Goal: Transaction & Acquisition: Purchase product/service

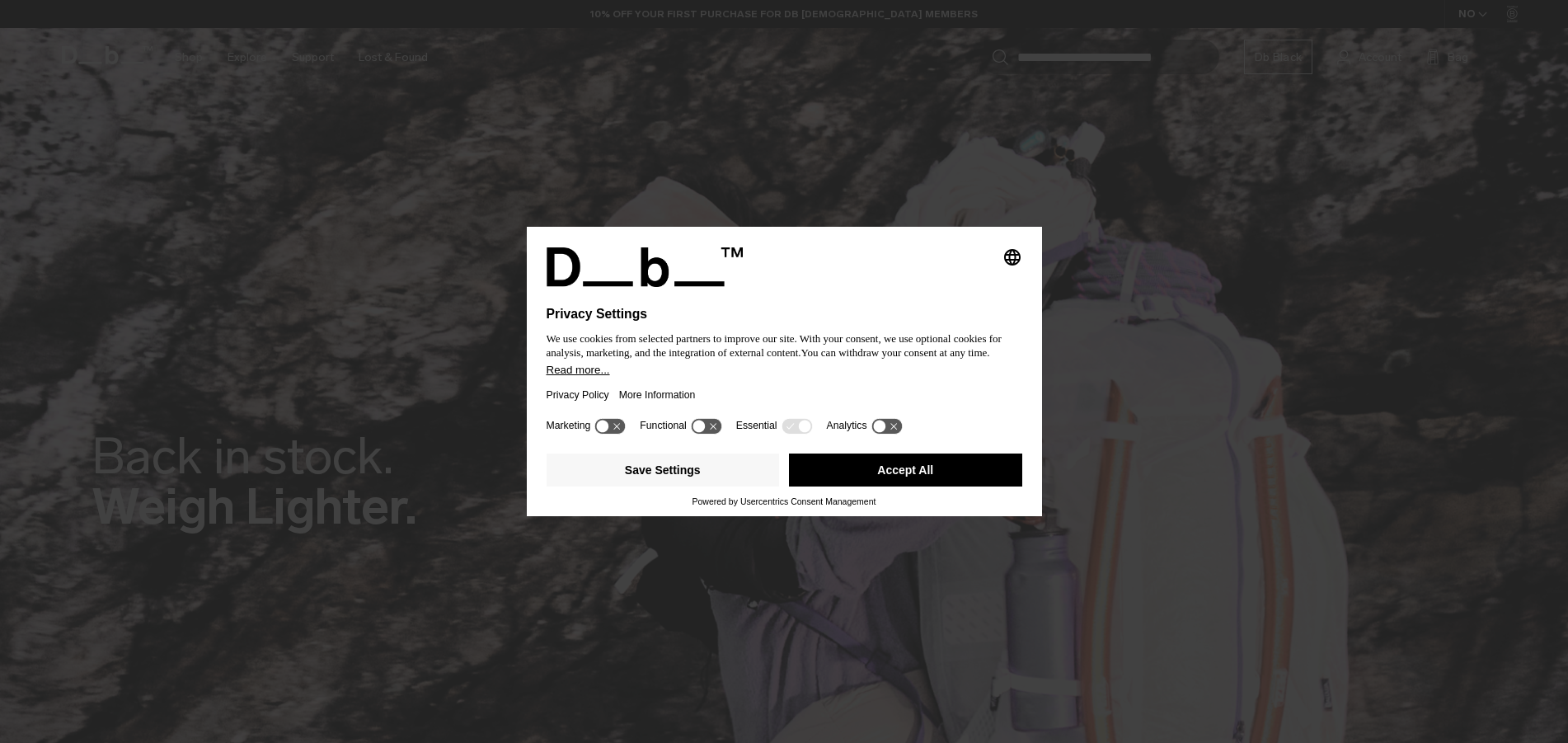
click at [698, 427] on icon at bounding box center [699, 426] width 12 height 12
click at [878, 430] on icon at bounding box center [880, 426] width 12 height 12
click at [878, 430] on icon at bounding box center [887, 427] width 30 height 16
click at [712, 421] on icon at bounding box center [714, 426] width 12 height 12
click at [695, 475] on button "Save Settings" at bounding box center [663, 469] width 234 height 33
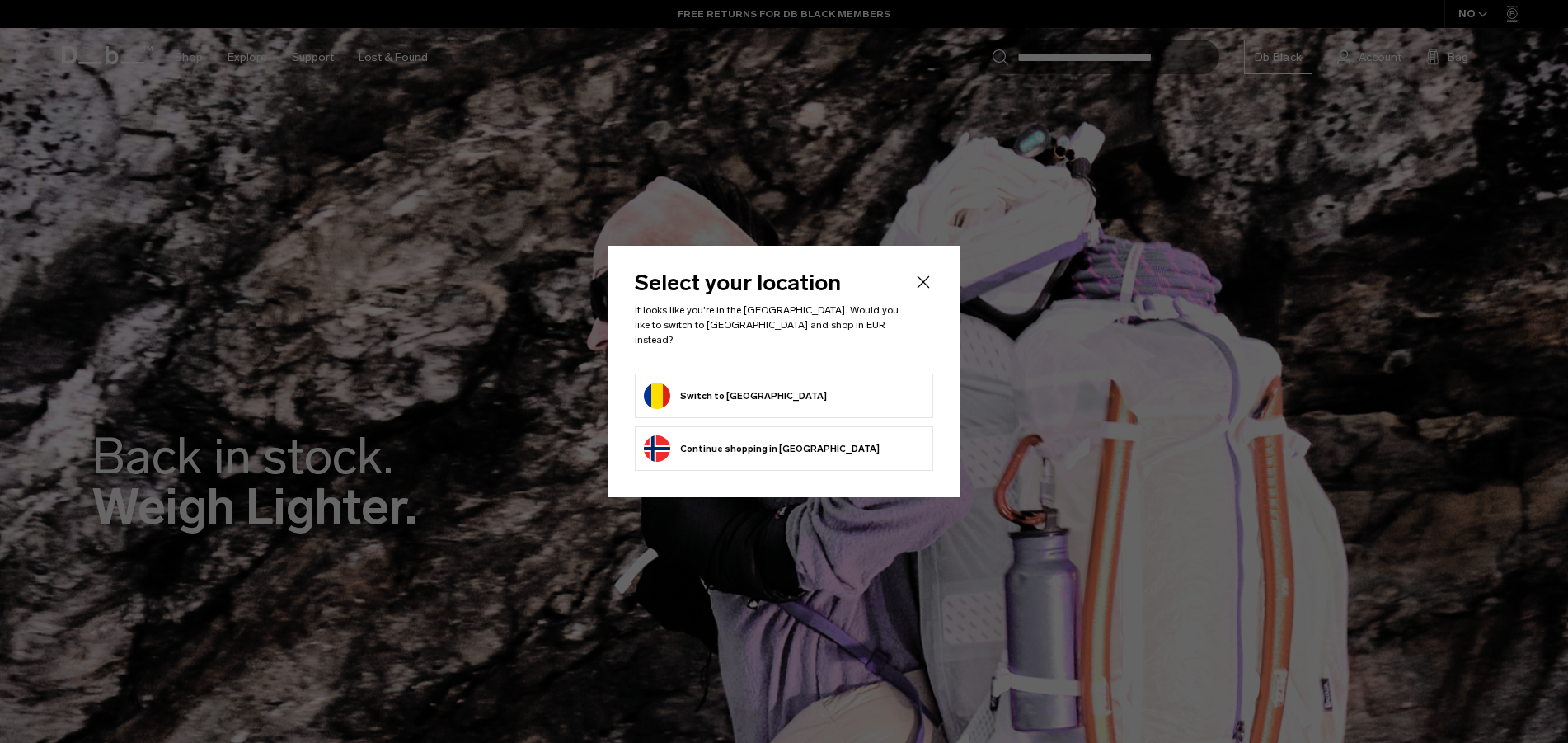
click at [749, 392] on button "Switch to Romania" at bounding box center [736, 396] width 183 height 27
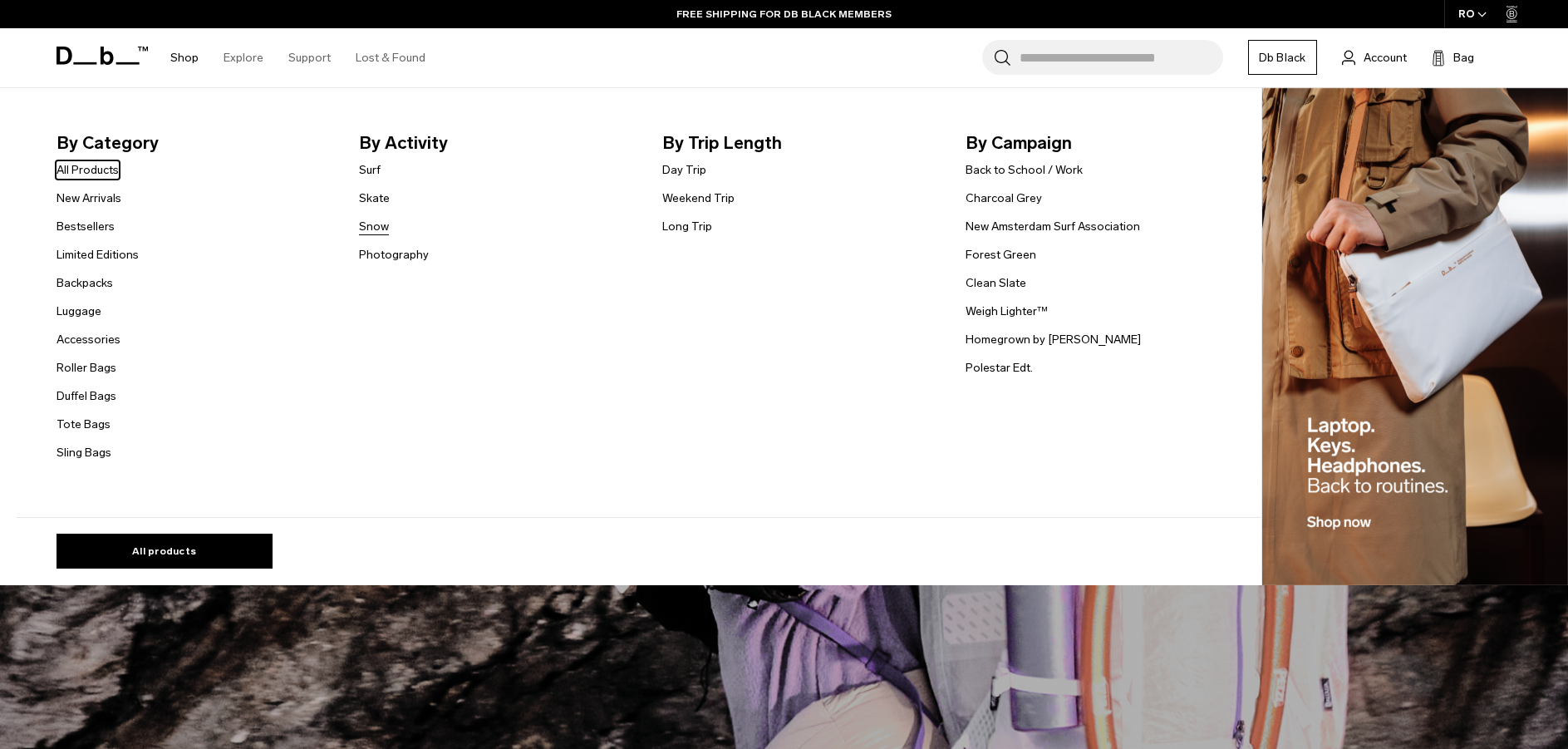
click at [376, 233] on link "Snow" at bounding box center [373, 226] width 30 height 17
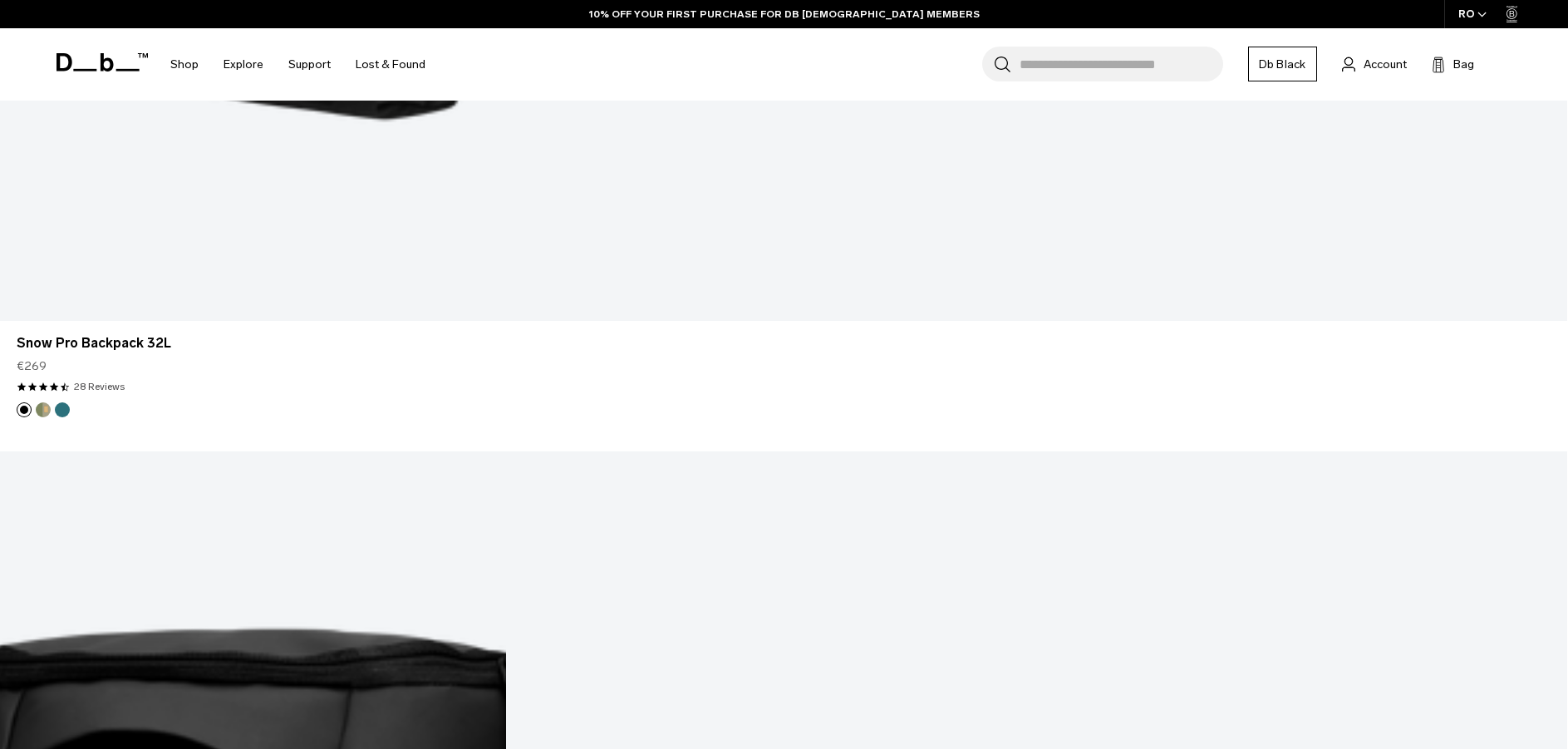
scroll to position [5653, 0]
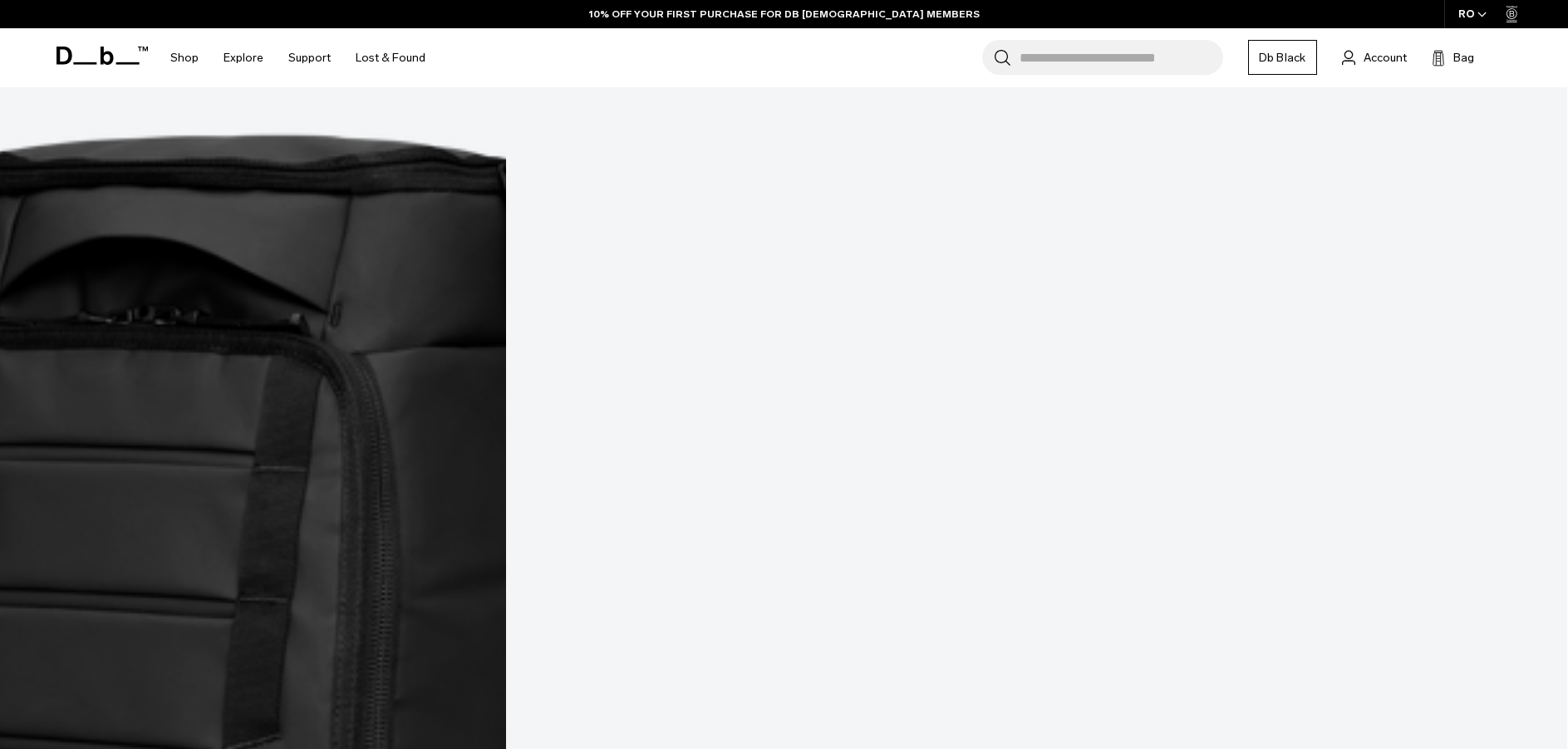
scroll to position [6144, 0]
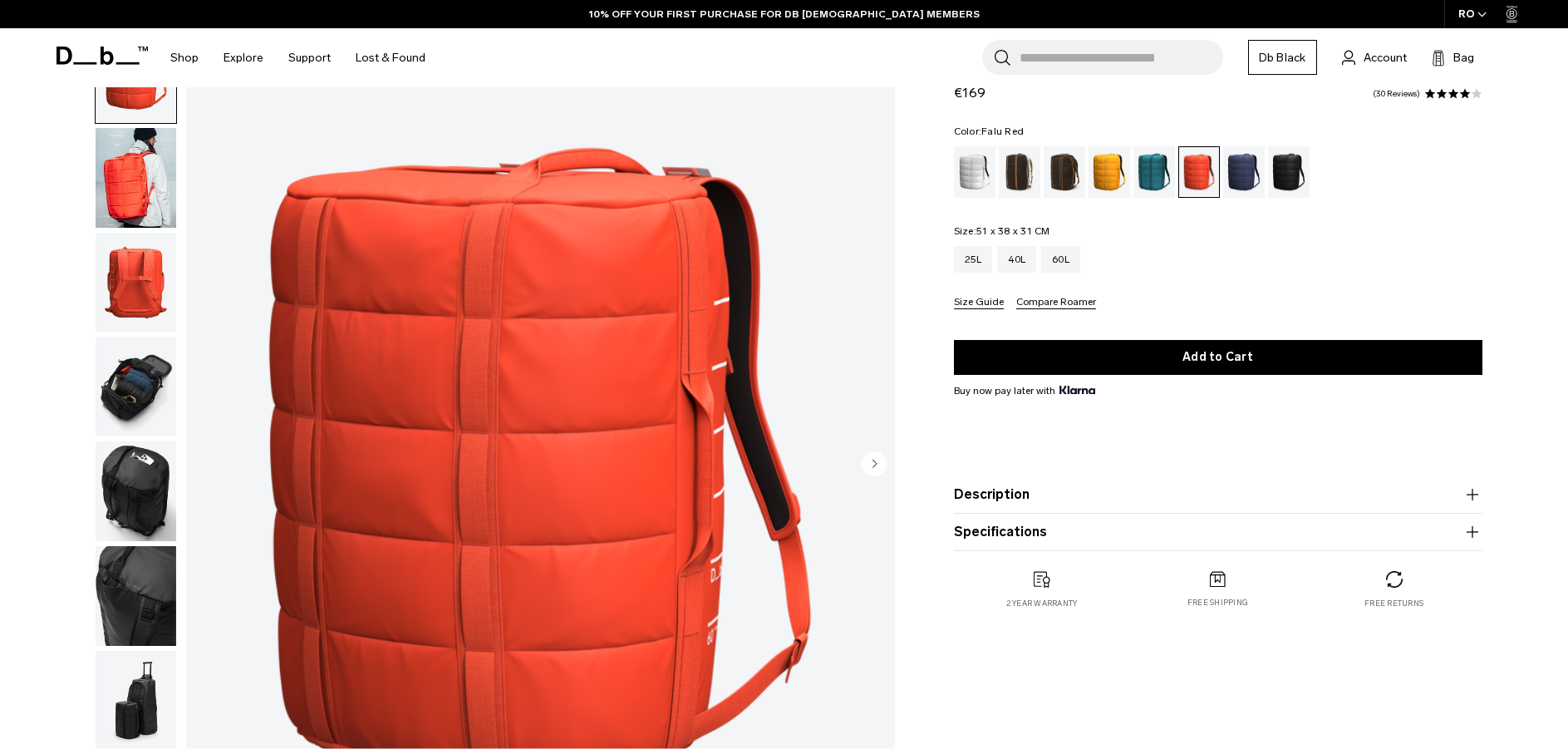
scroll to position [83, 0]
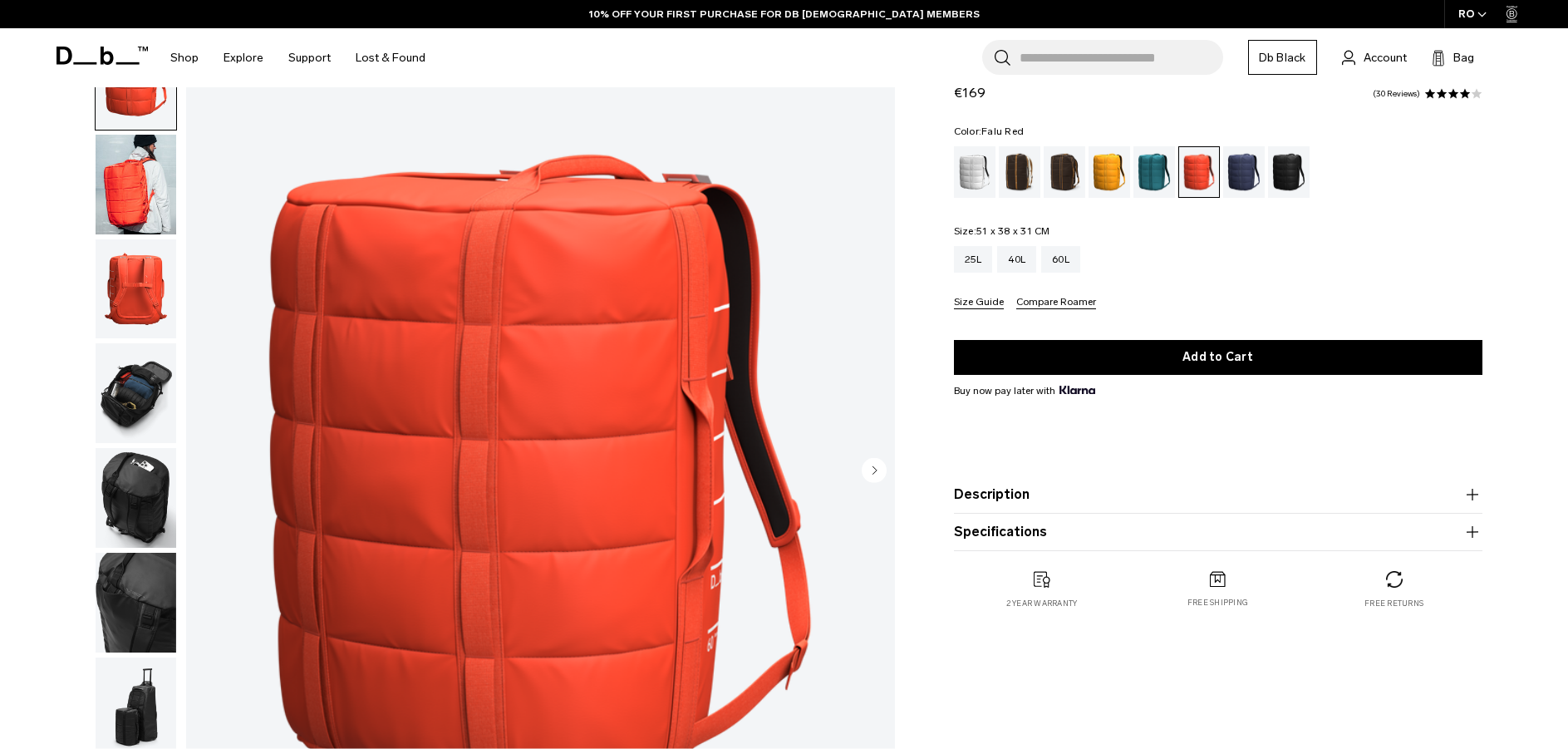
click at [877, 466] on circle "Next slide" at bounding box center [874, 469] width 25 height 25
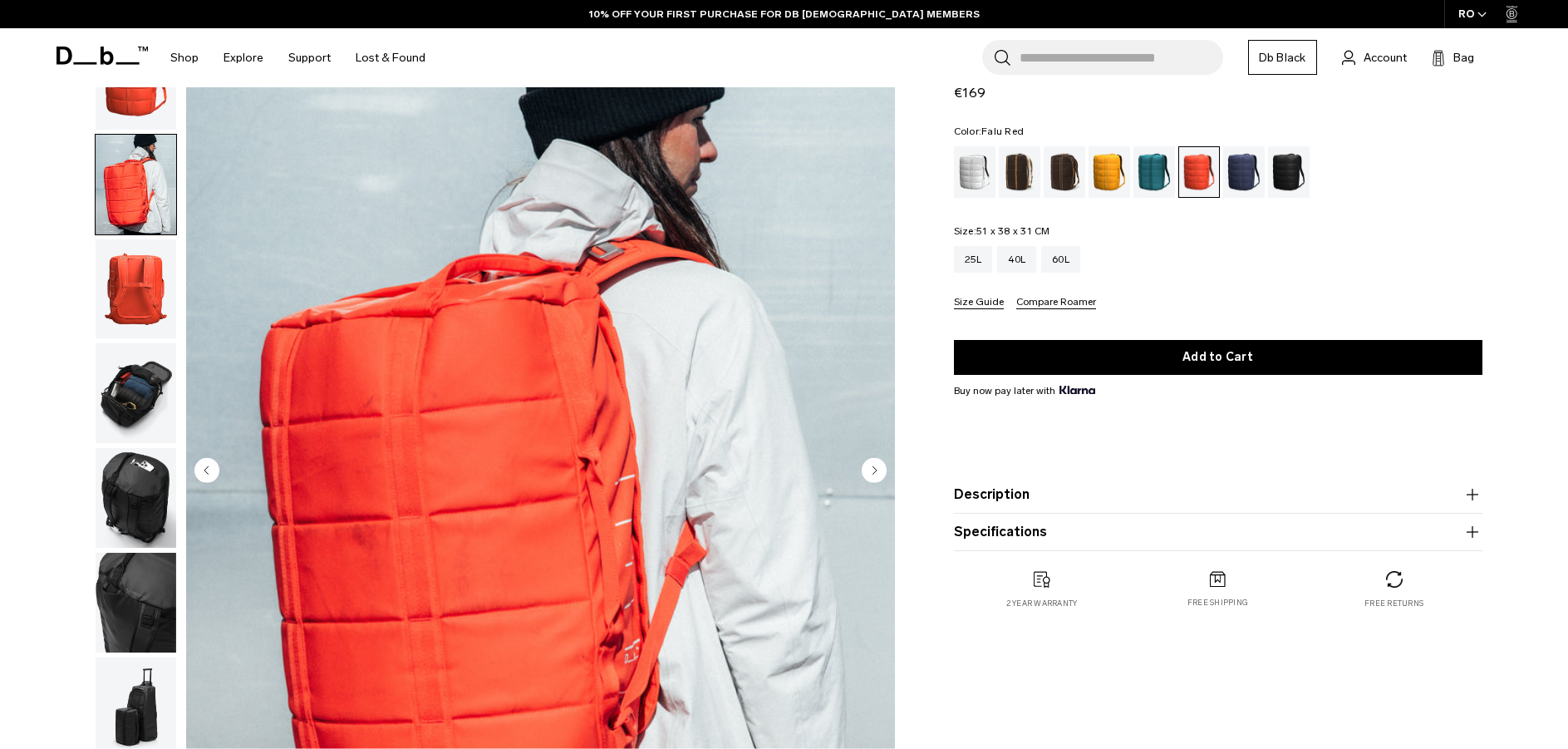
click at [880, 469] on circle "Next slide" at bounding box center [874, 469] width 25 height 25
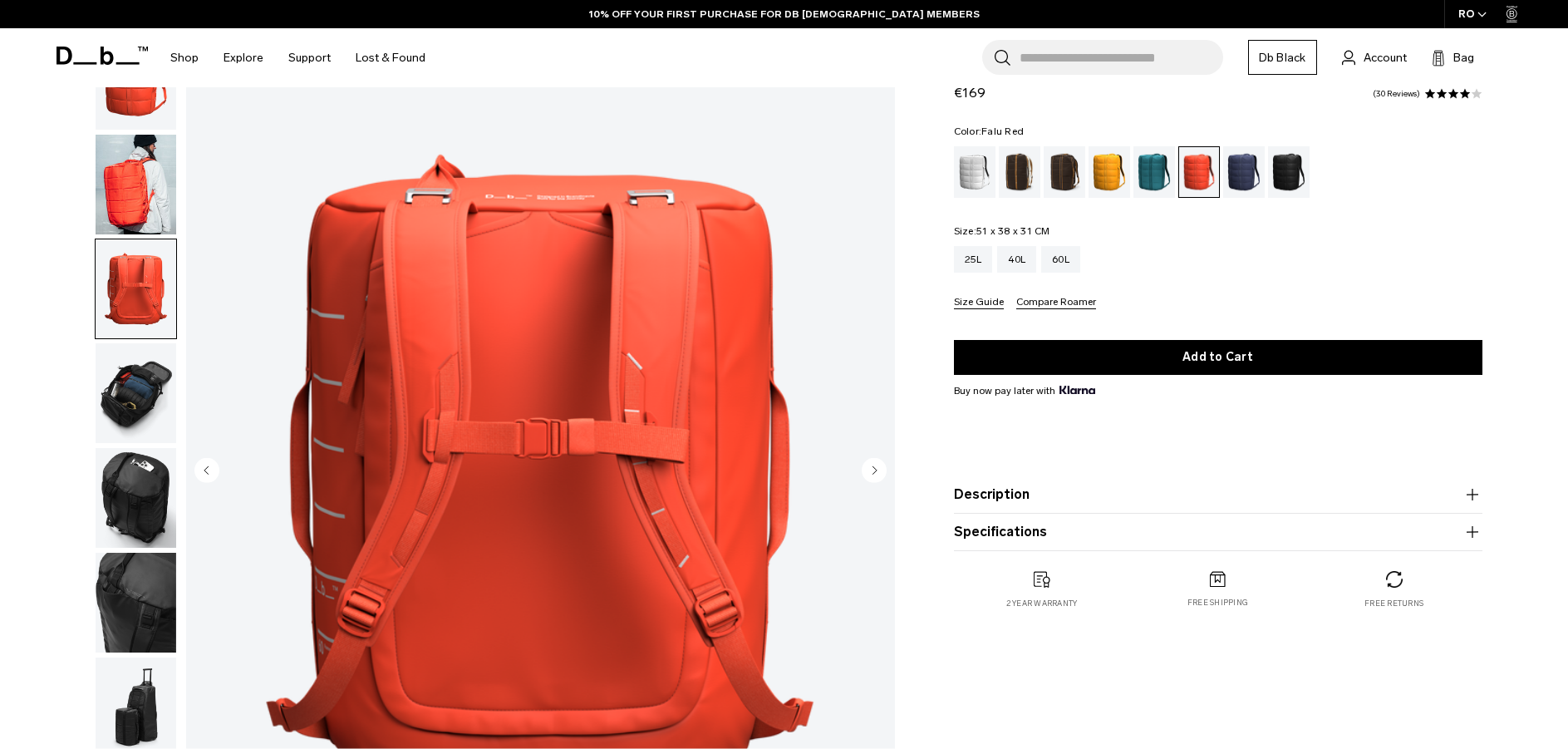
click at [880, 469] on circle "Next slide" at bounding box center [874, 469] width 25 height 25
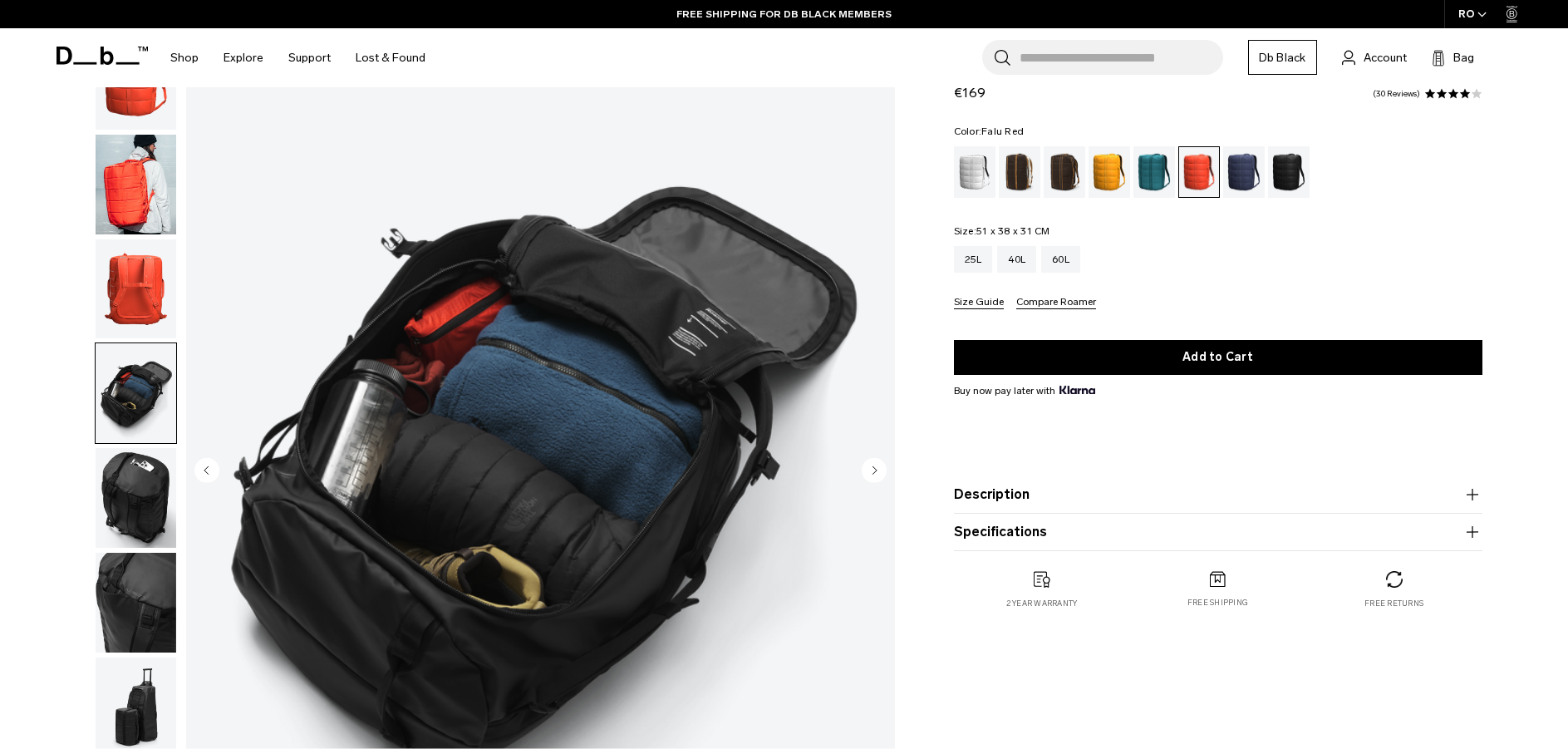
click at [880, 469] on circle "Next slide" at bounding box center [874, 469] width 25 height 25
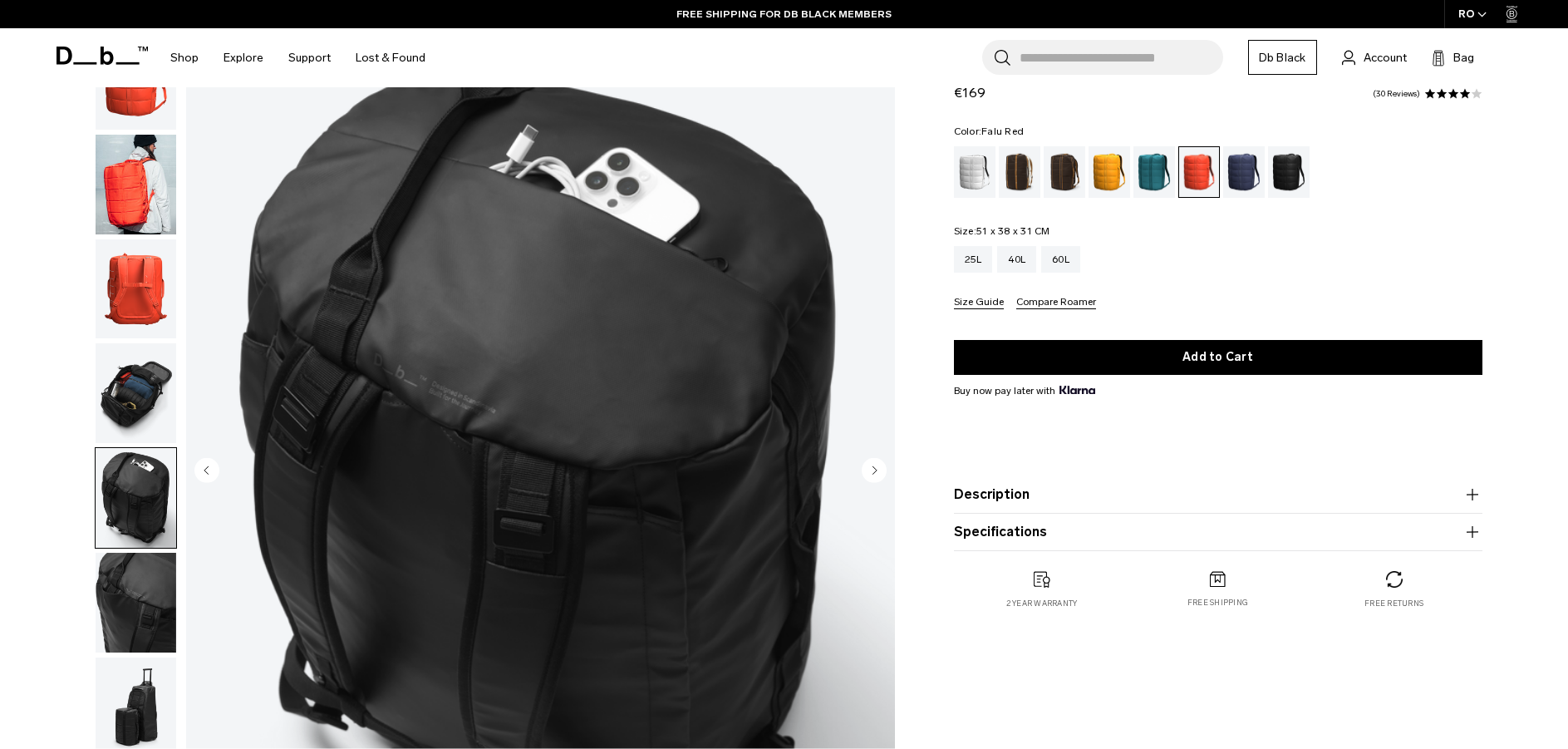
click at [880, 469] on circle "Next slide" at bounding box center [874, 469] width 25 height 25
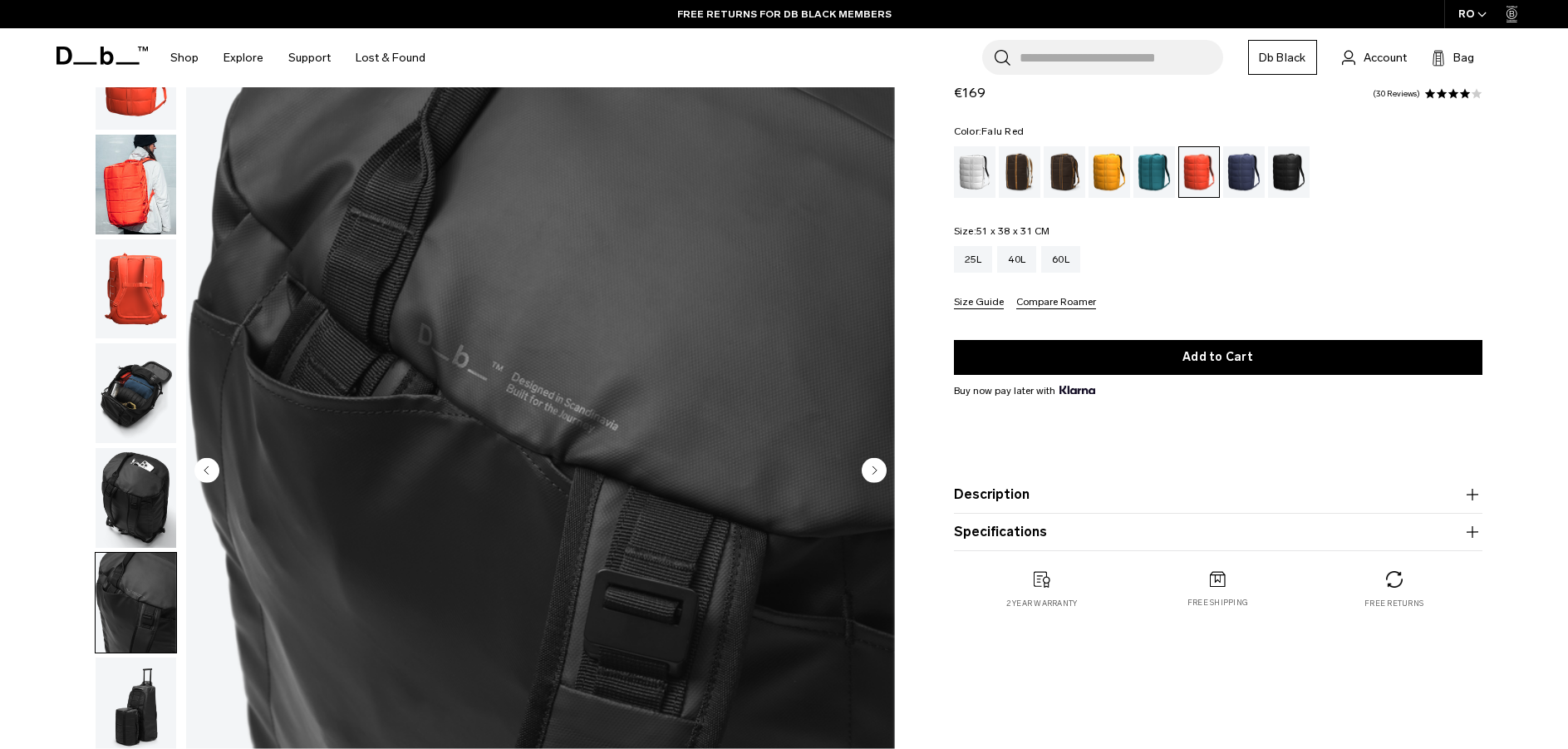
click at [880, 469] on circle "Next slide" at bounding box center [874, 469] width 25 height 25
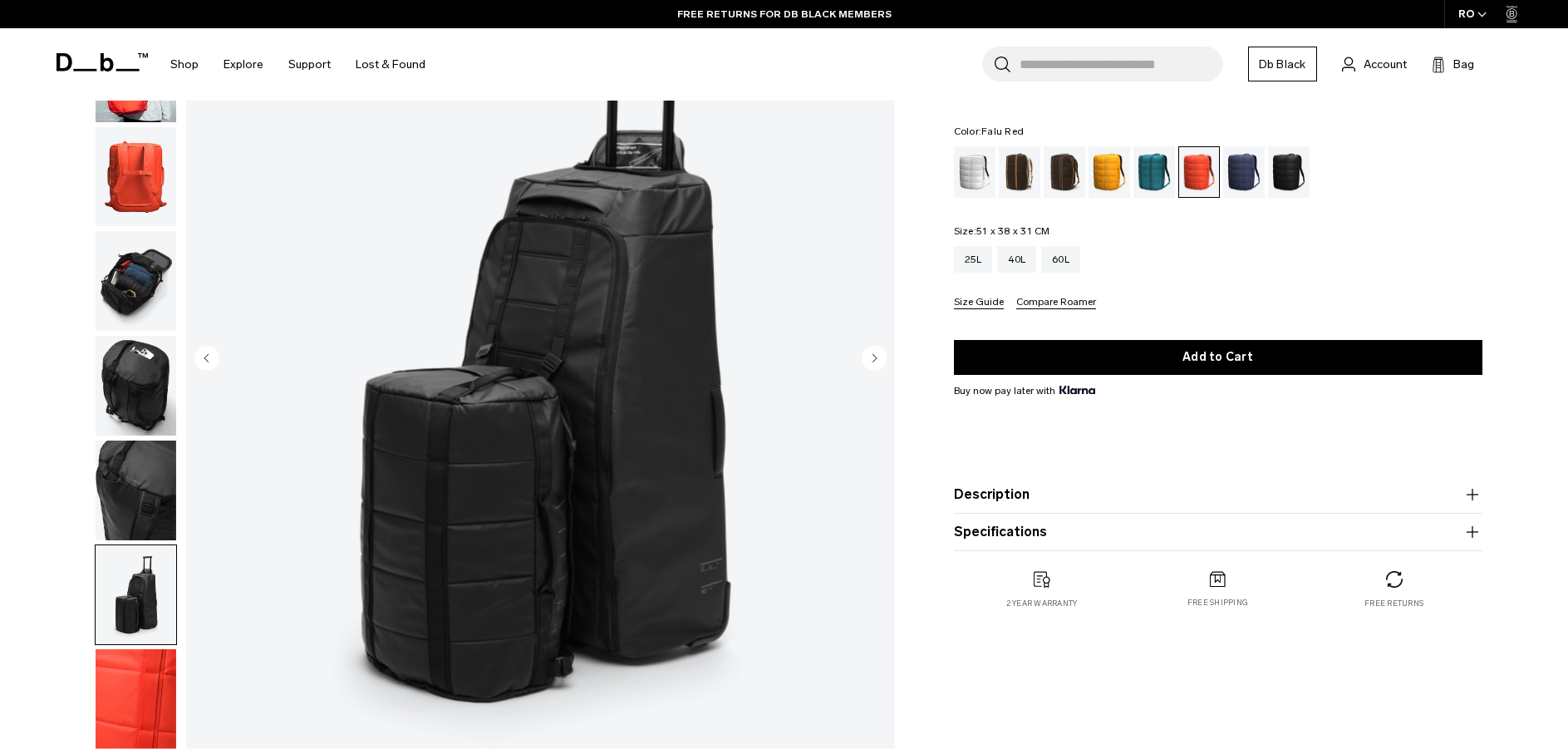
scroll to position [167, 0]
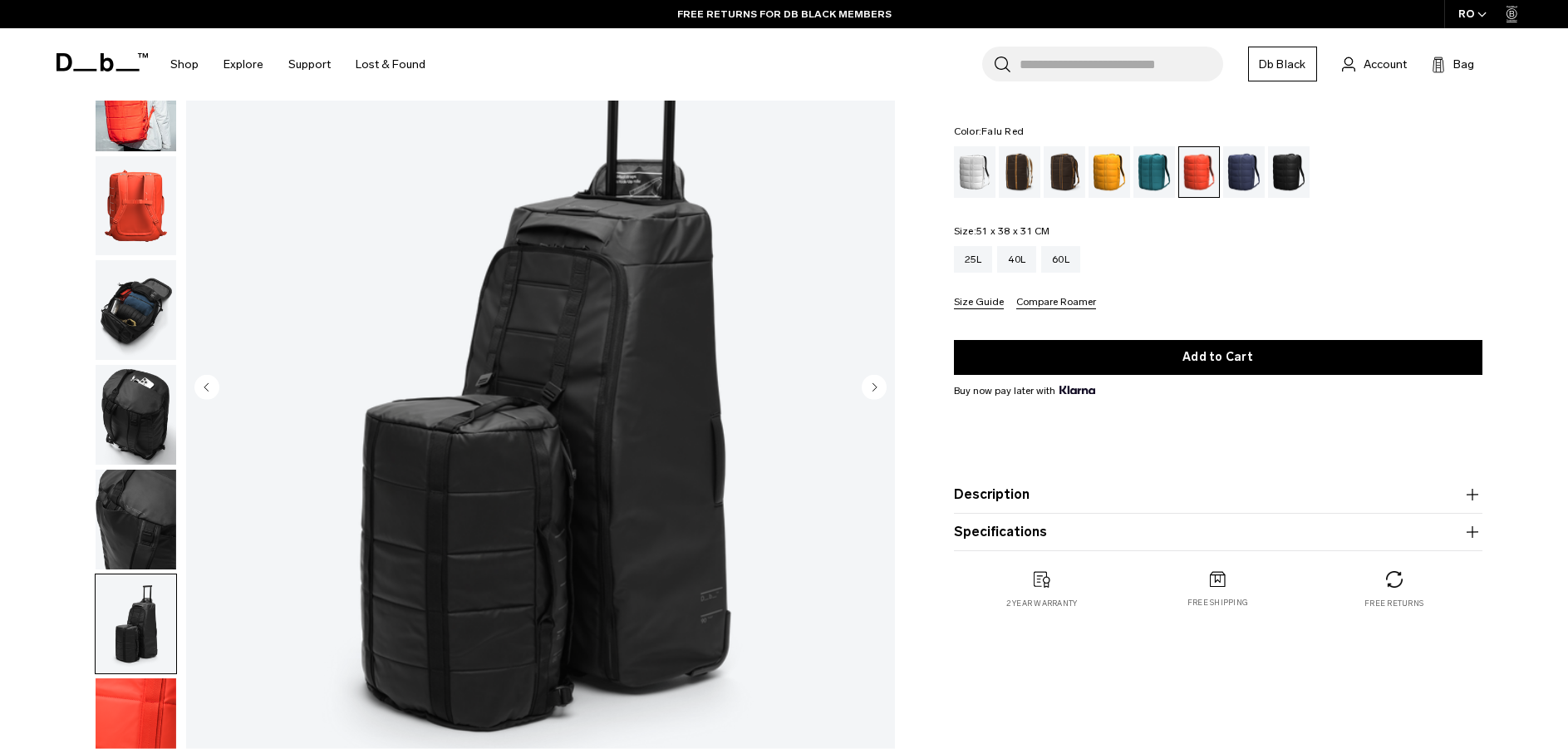
click at [881, 387] on circle "Next slide" at bounding box center [874, 387] width 25 height 25
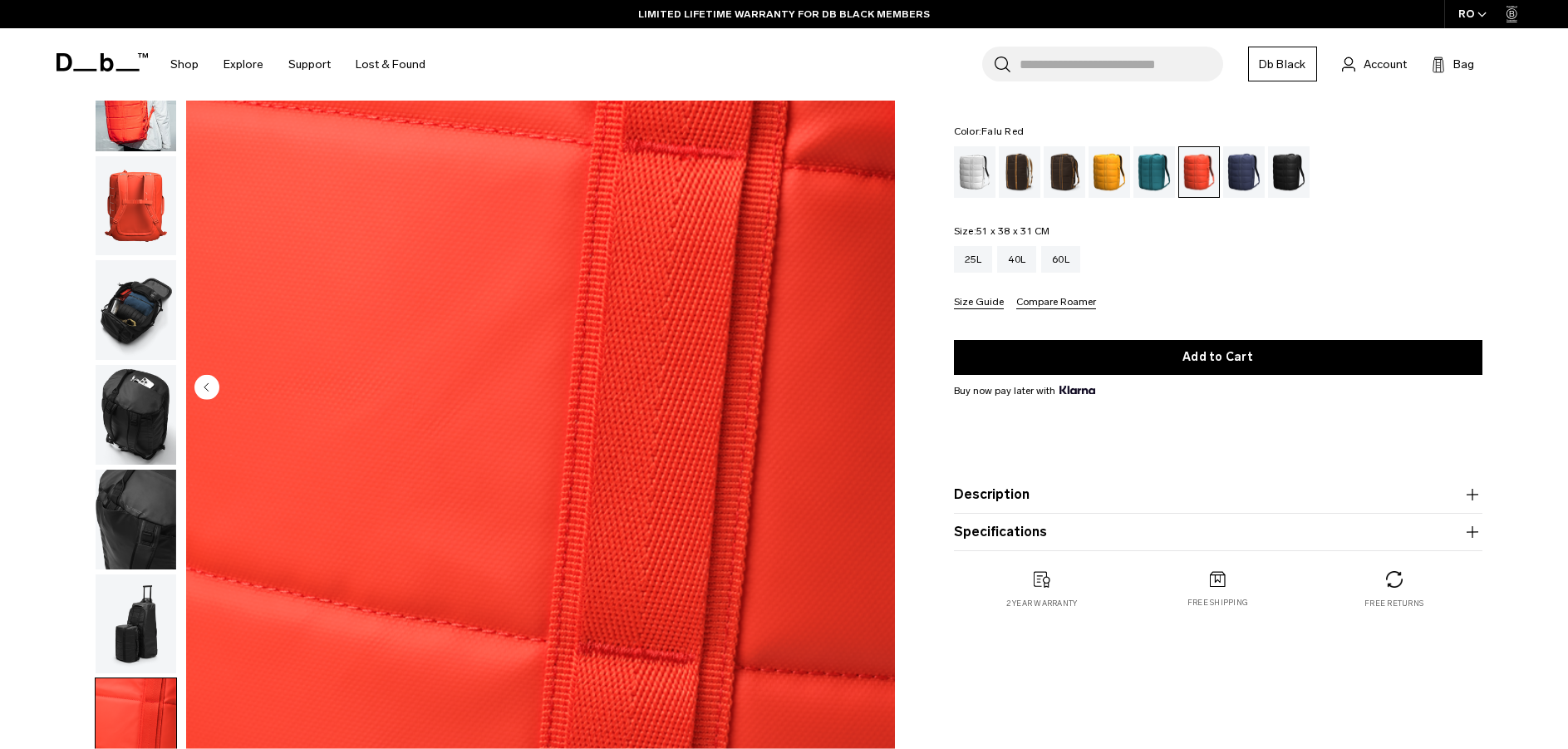
click at [881, 387] on img "8 / 8" at bounding box center [541, 389] width 709 height 885
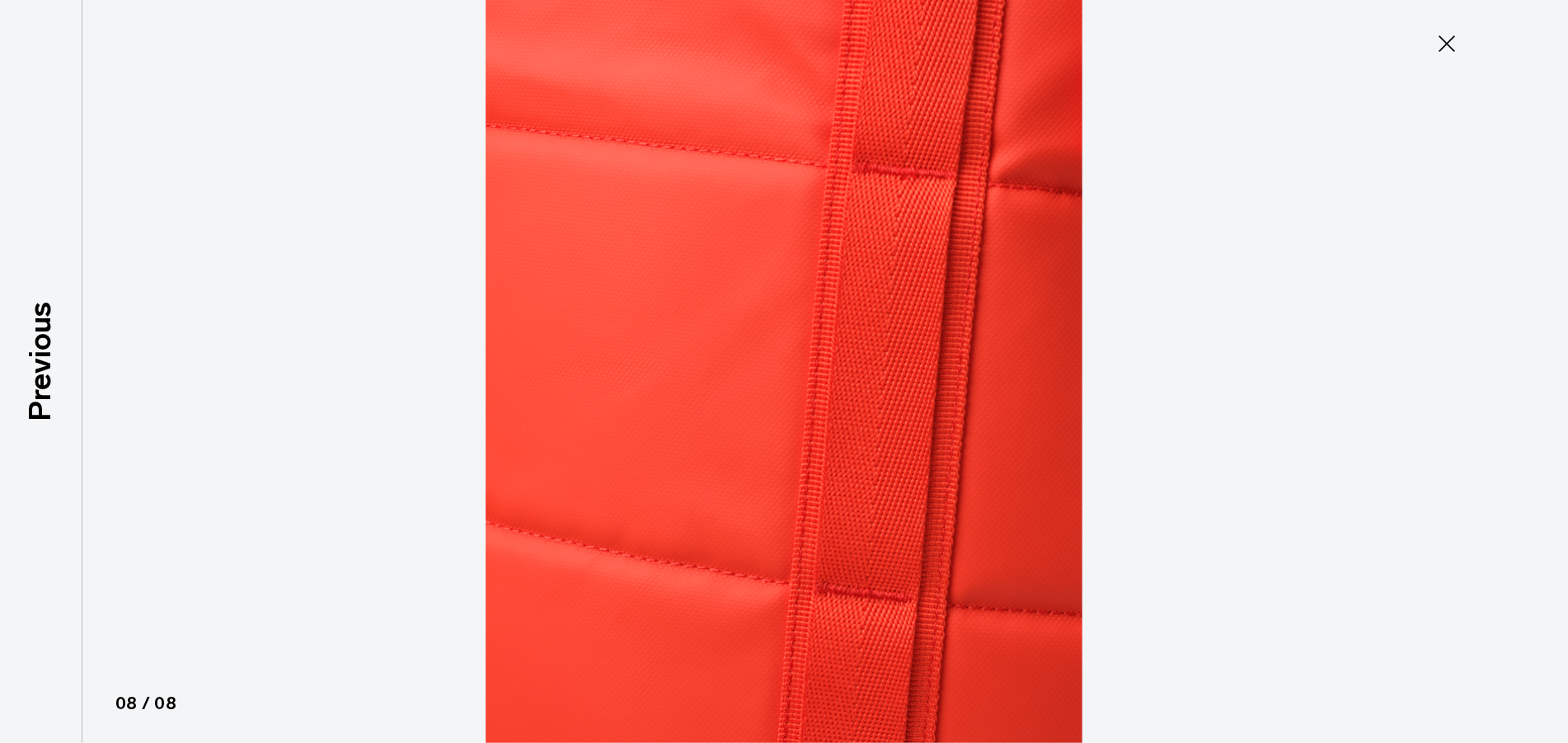
click at [647, 419] on img at bounding box center [784, 372] width 742 height 743
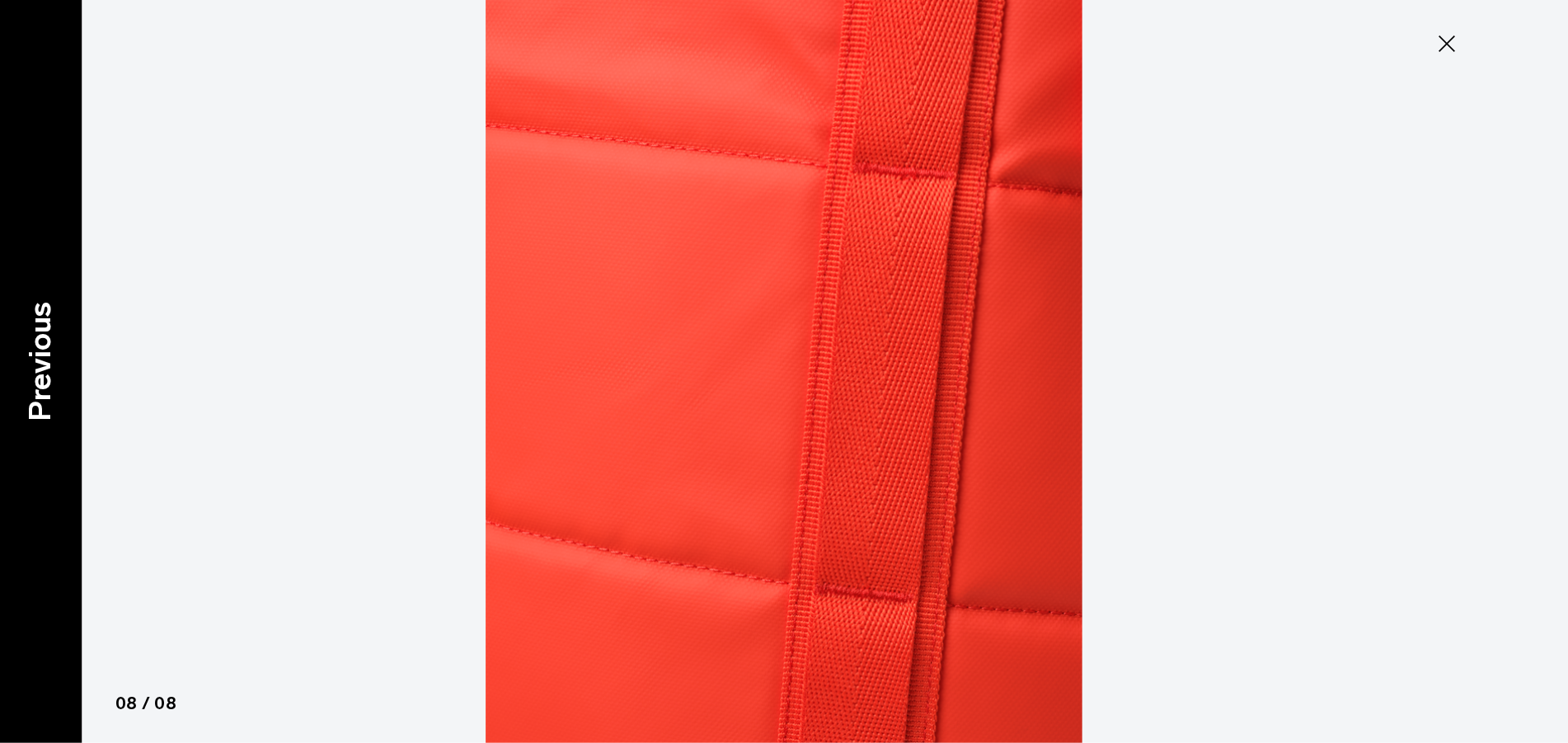
click at [47, 418] on p "Previous" at bounding box center [40, 362] width 44 height 120
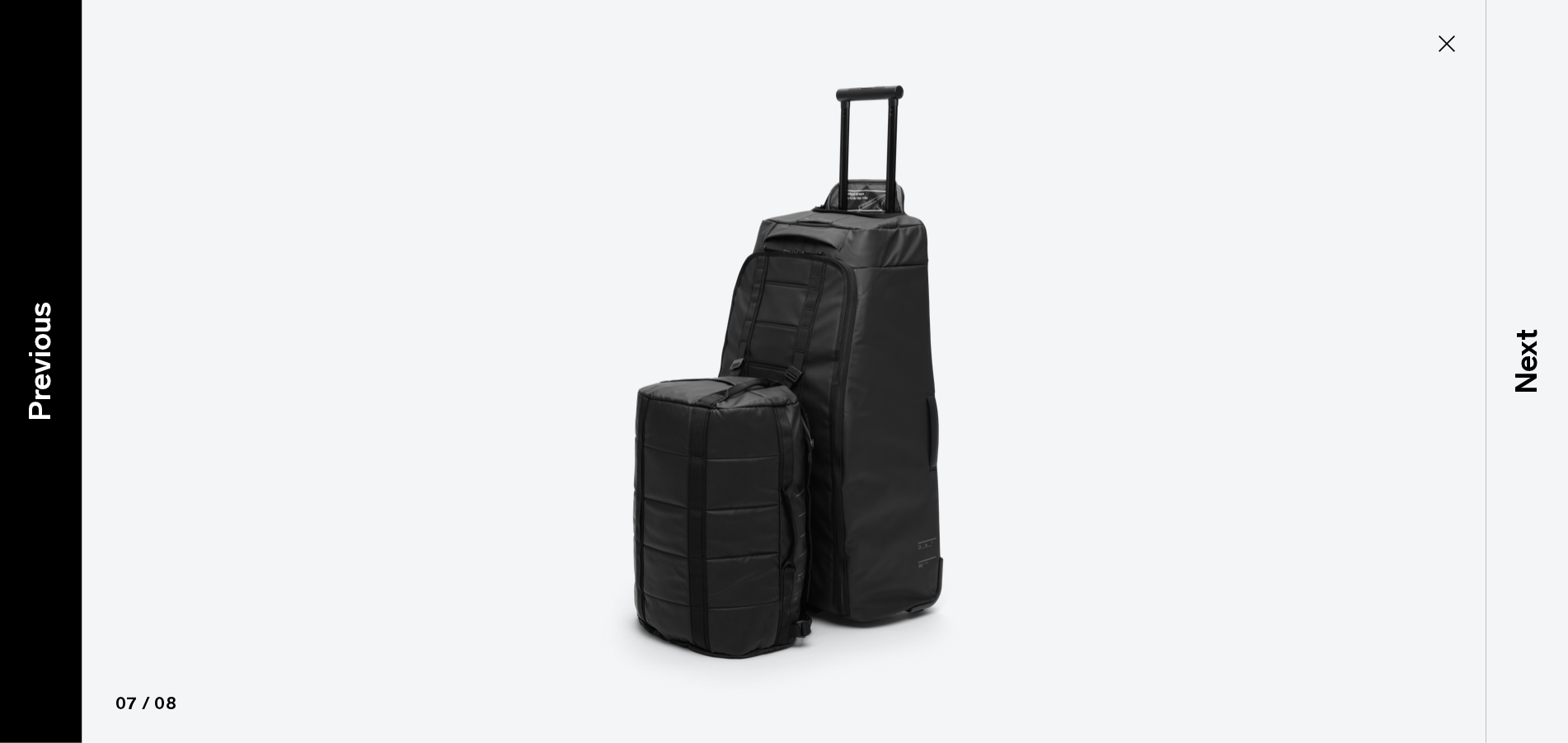
click at [55, 411] on p "Previous" at bounding box center [40, 362] width 44 height 120
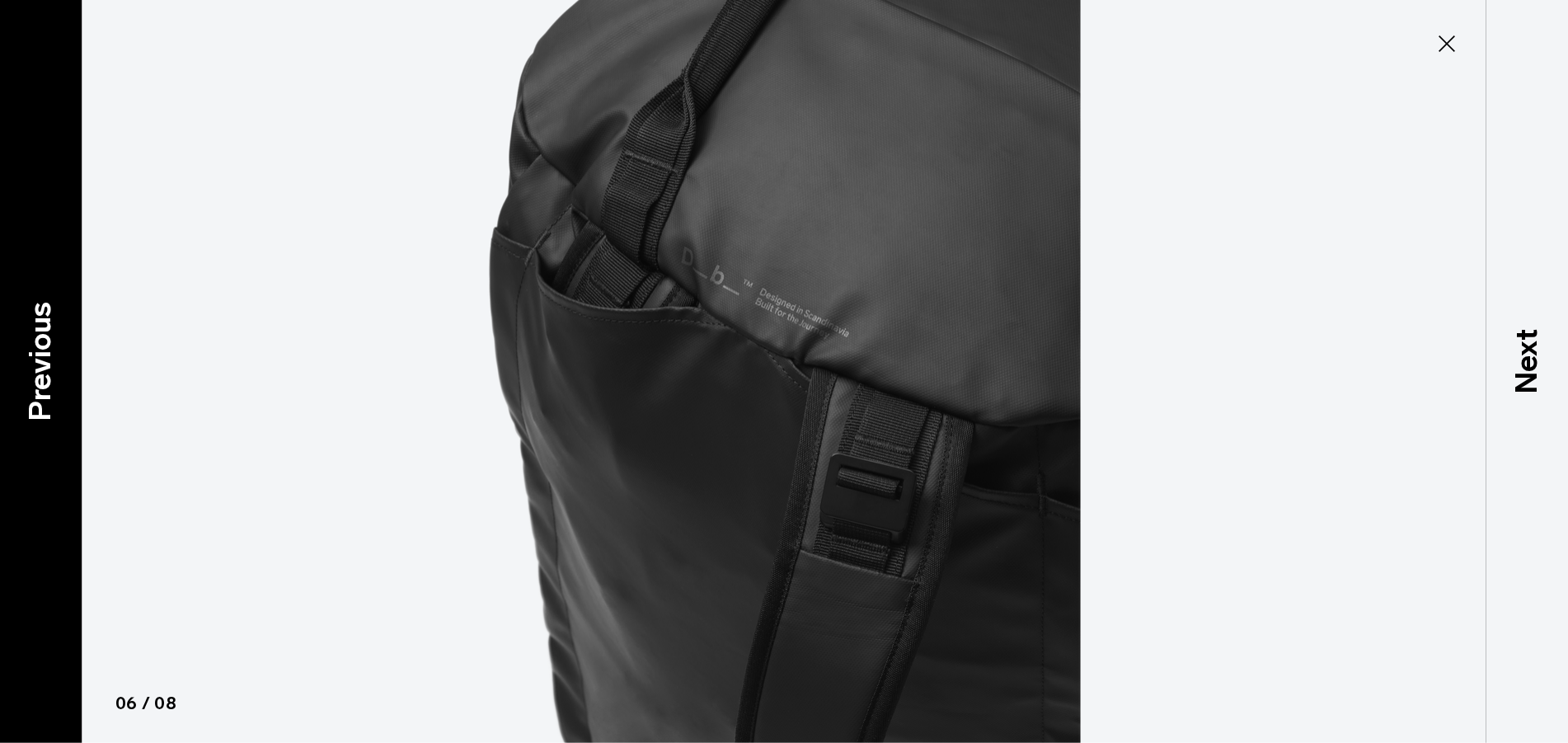
click at [55, 411] on p "Previous" at bounding box center [40, 362] width 44 height 120
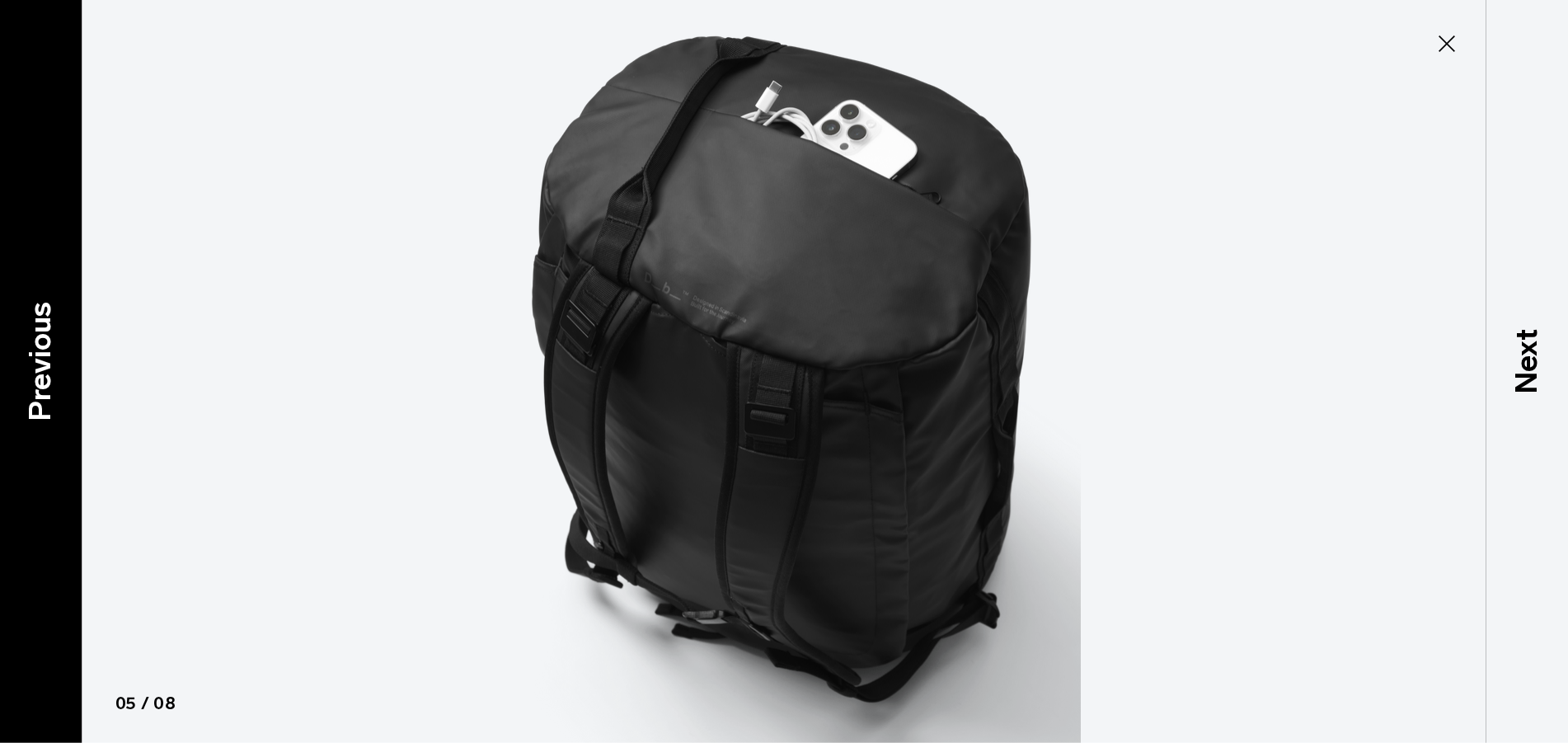
click at [55, 411] on p "Previous" at bounding box center [40, 362] width 44 height 120
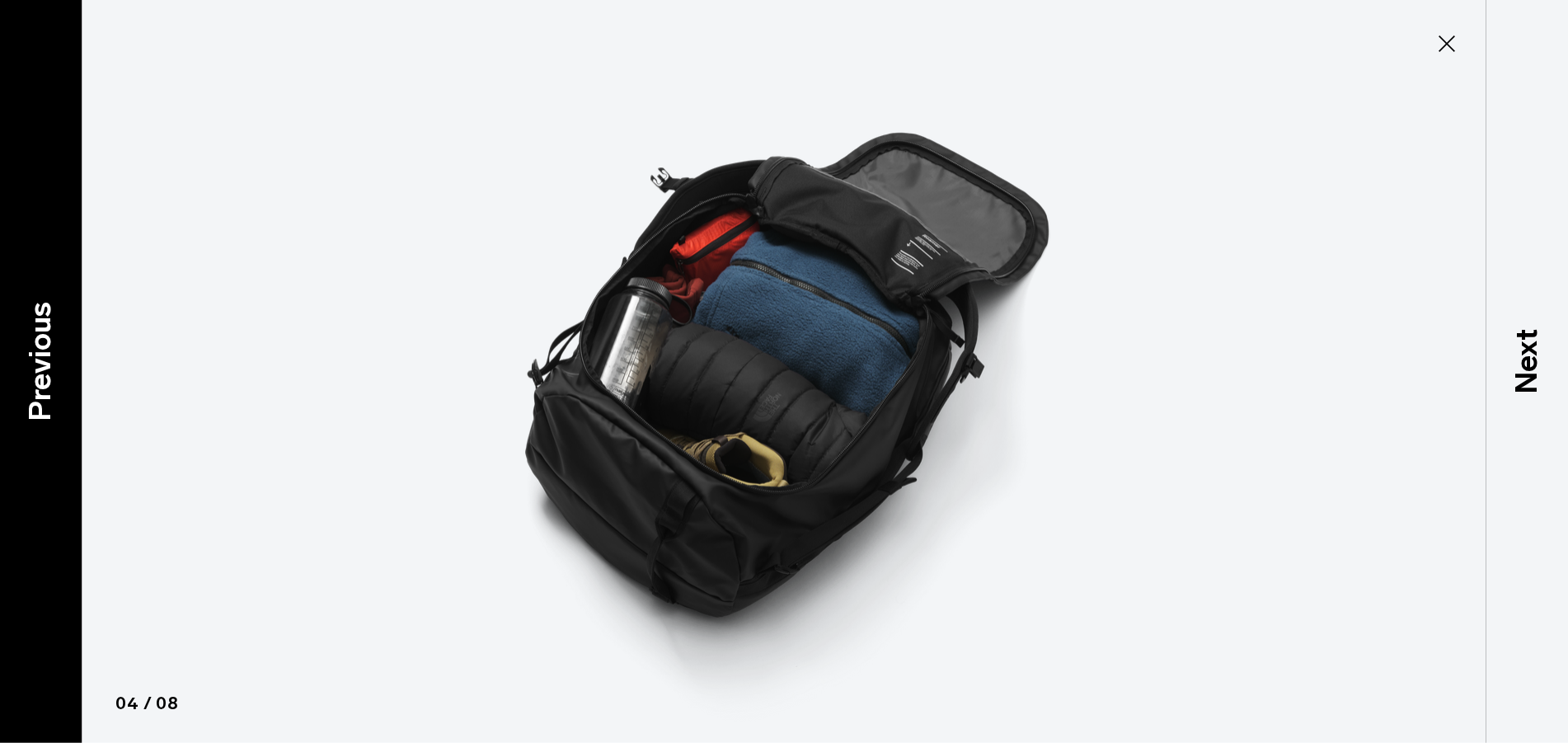
click at [55, 411] on p "Previous" at bounding box center [40, 362] width 44 height 120
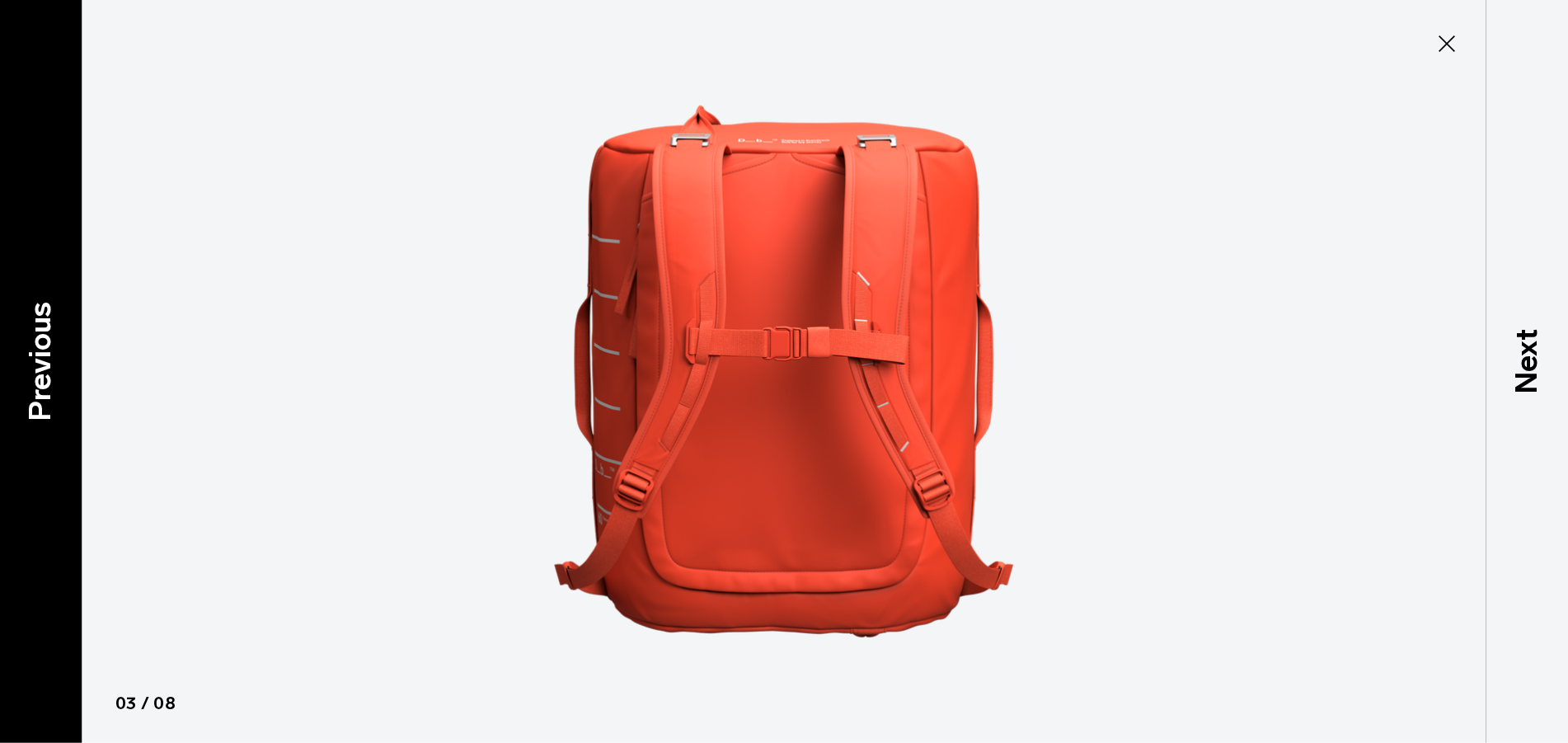
click at [55, 411] on p "Previous" at bounding box center [40, 362] width 44 height 120
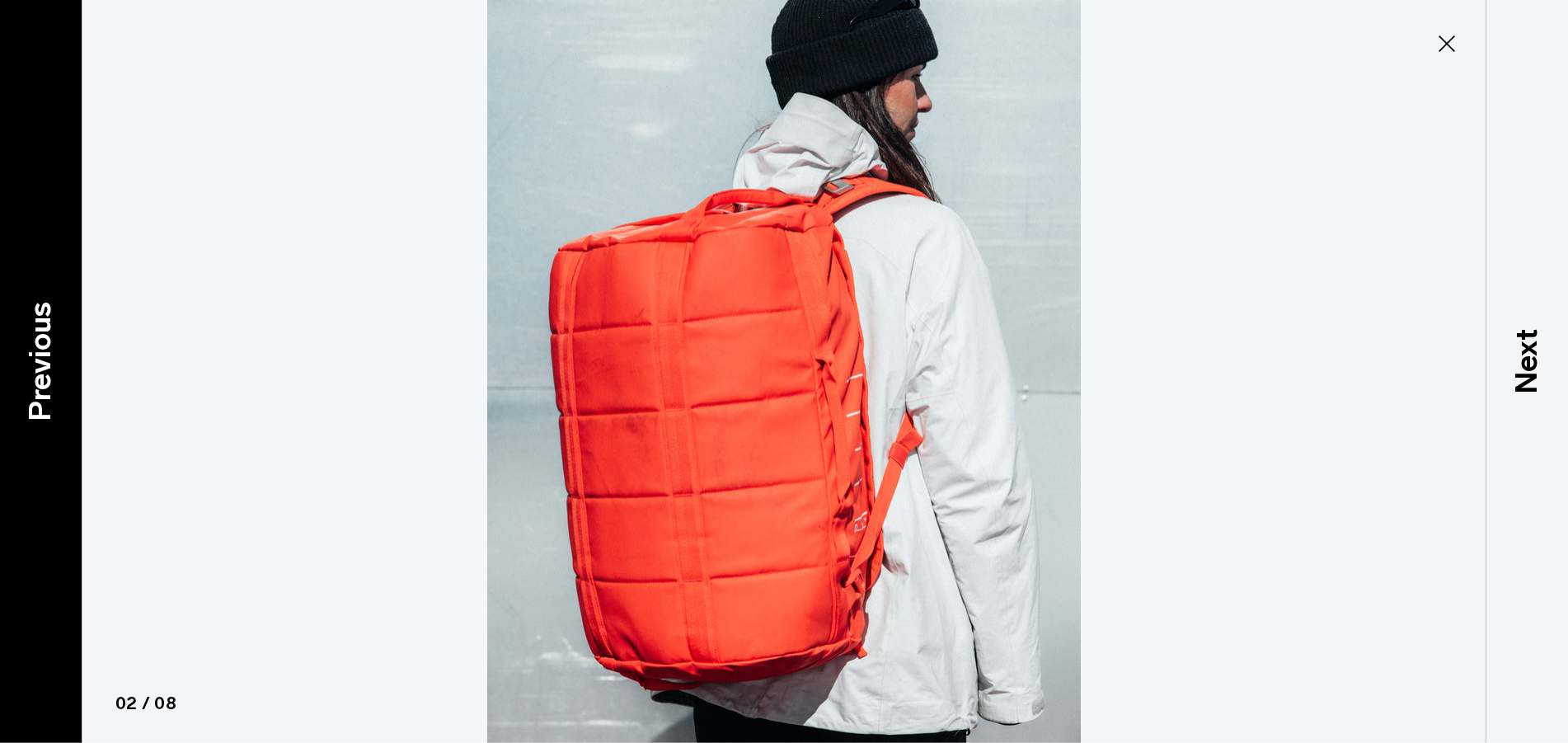
click at [55, 411] on p "Previous" at bounding box center [40, 362] width 44 height 120
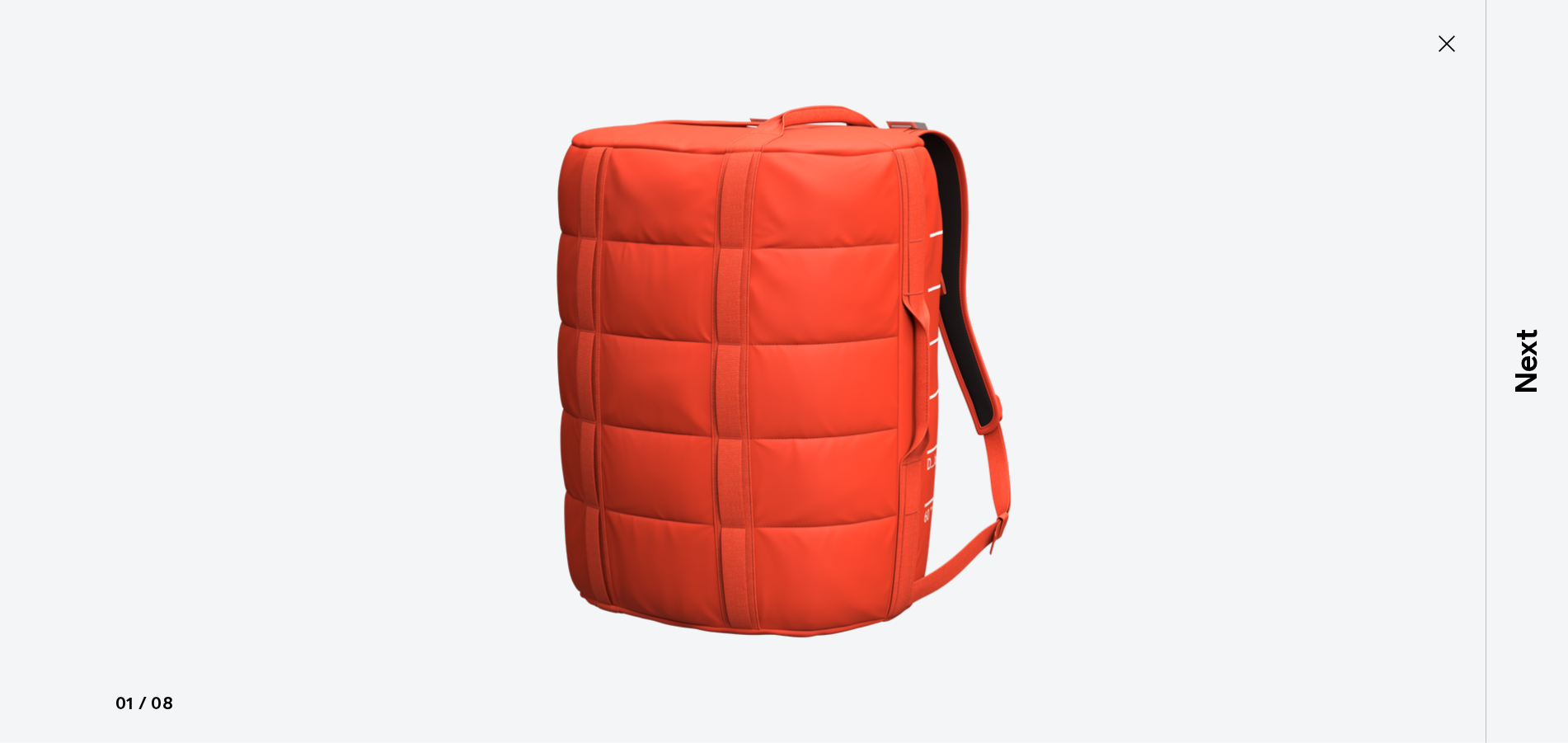
click at [55, 411] on div at bounding box center [784, 372] width 1568 height 743
click at [1441, 68] on div at bounding box center [784, 372] width 1568 height 743
click at [1452, 44] on icon at bounding box center [1447, 44] width 27 height 27
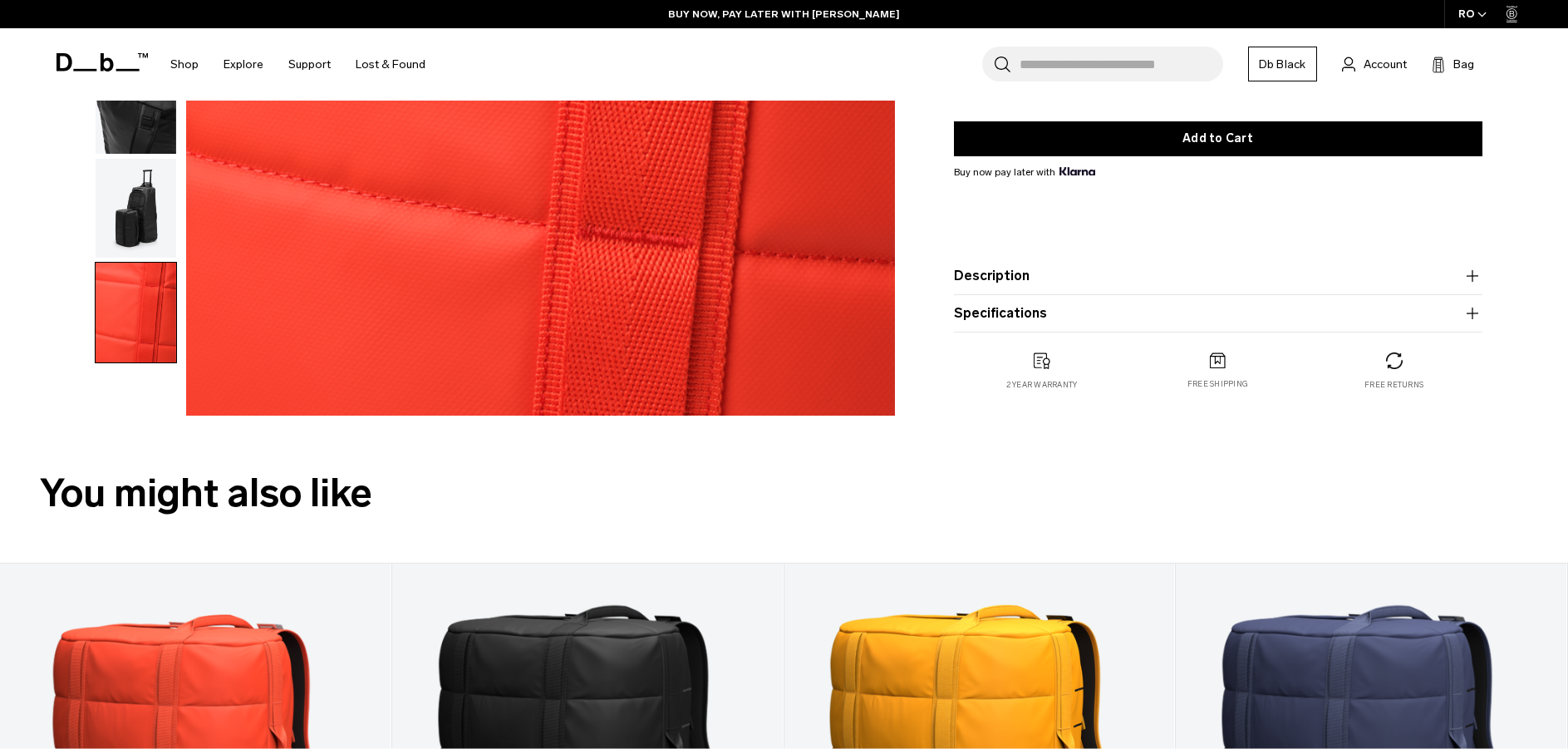
scroll to position [998, 0]
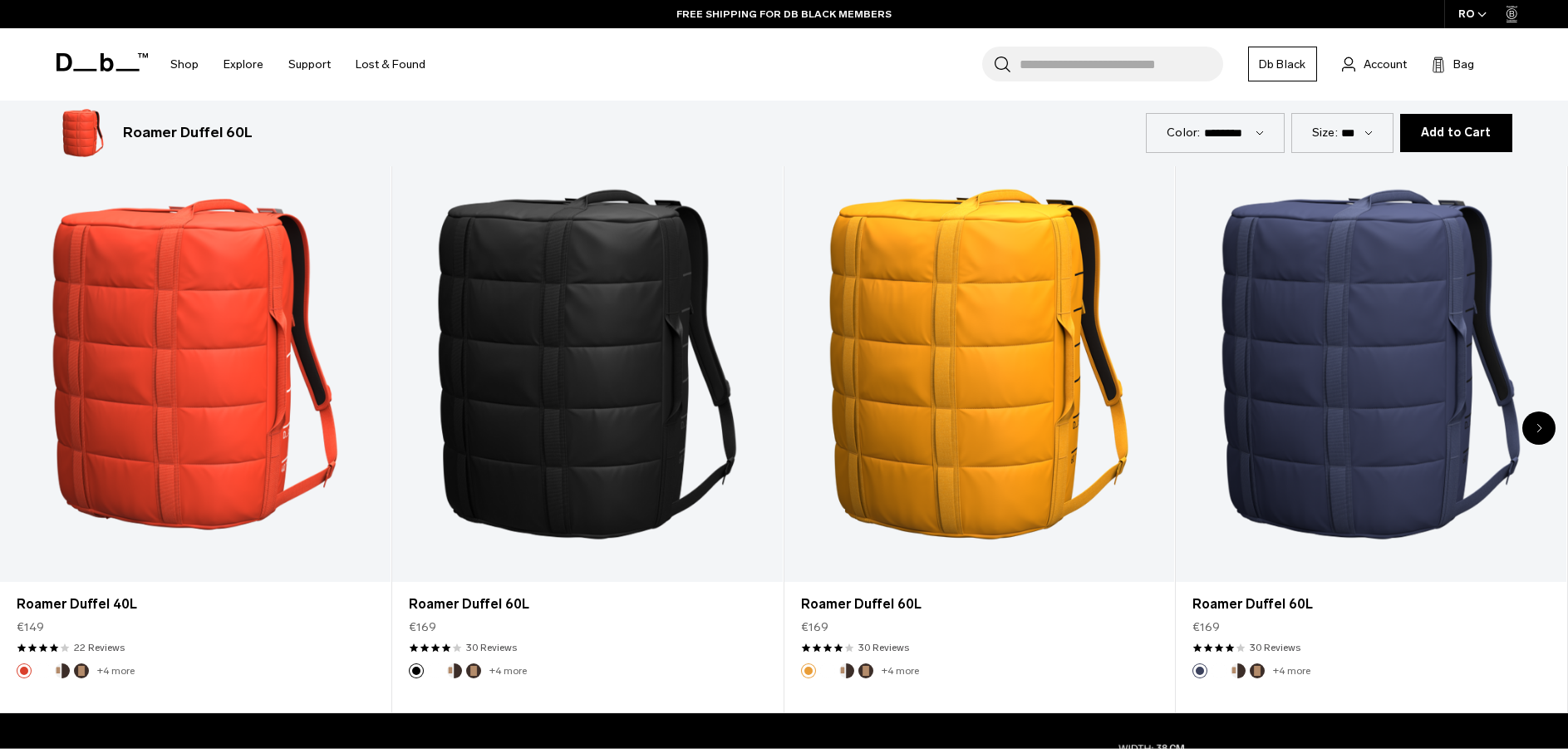
click at [1538, 421] on div "Next slide" at bounding box center [1538, 427] width 33 height 33
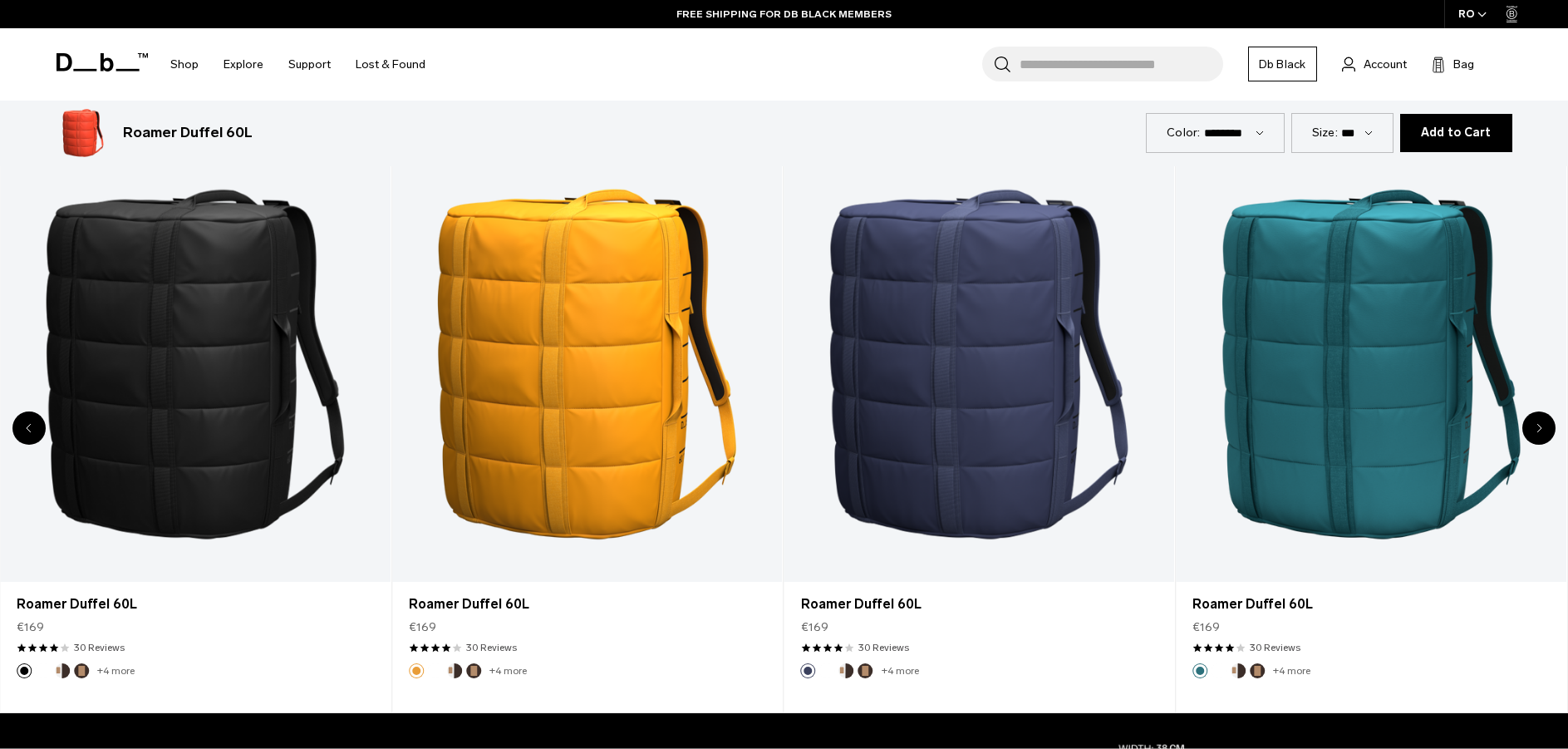
click at [1538, 422] on div "Next slide" at bounding box center [1538, 427] width 33 height 33
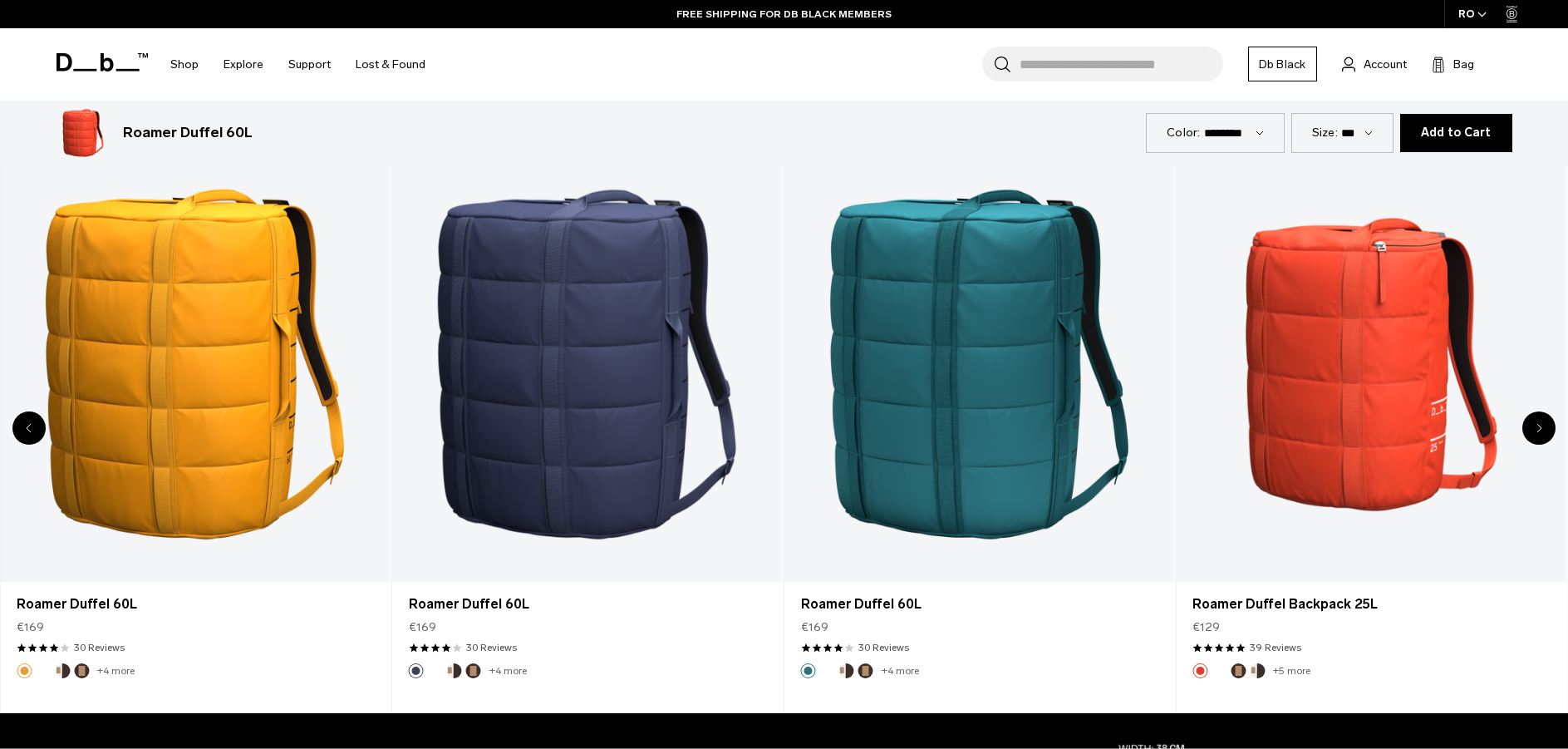
click at [1538, 422] on div "Next slide" at bounding box center [1538, 427] width 33 height 33
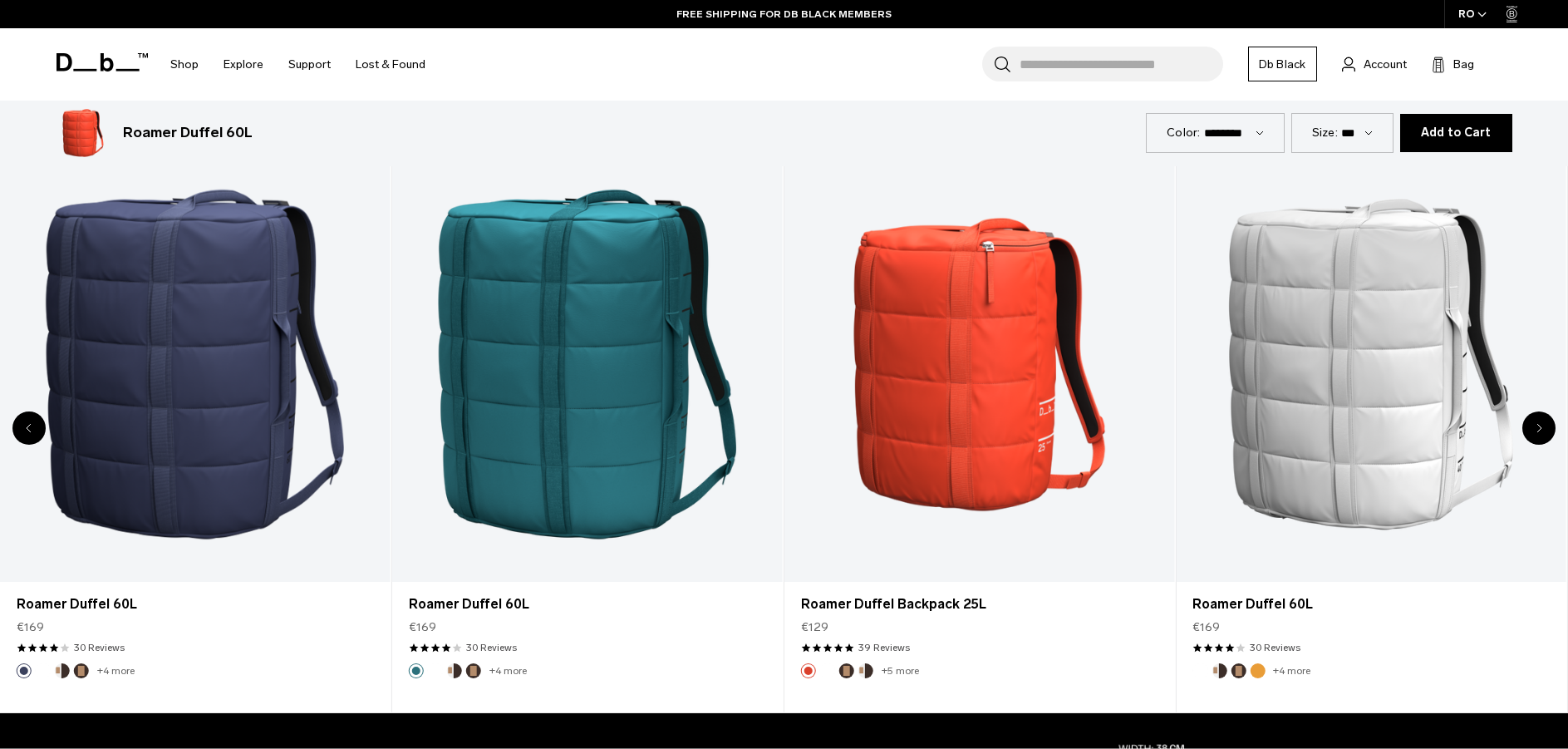
click at [1538, 422] on div "Next slide" at bounding box center [1538, 427] width 33 height 33
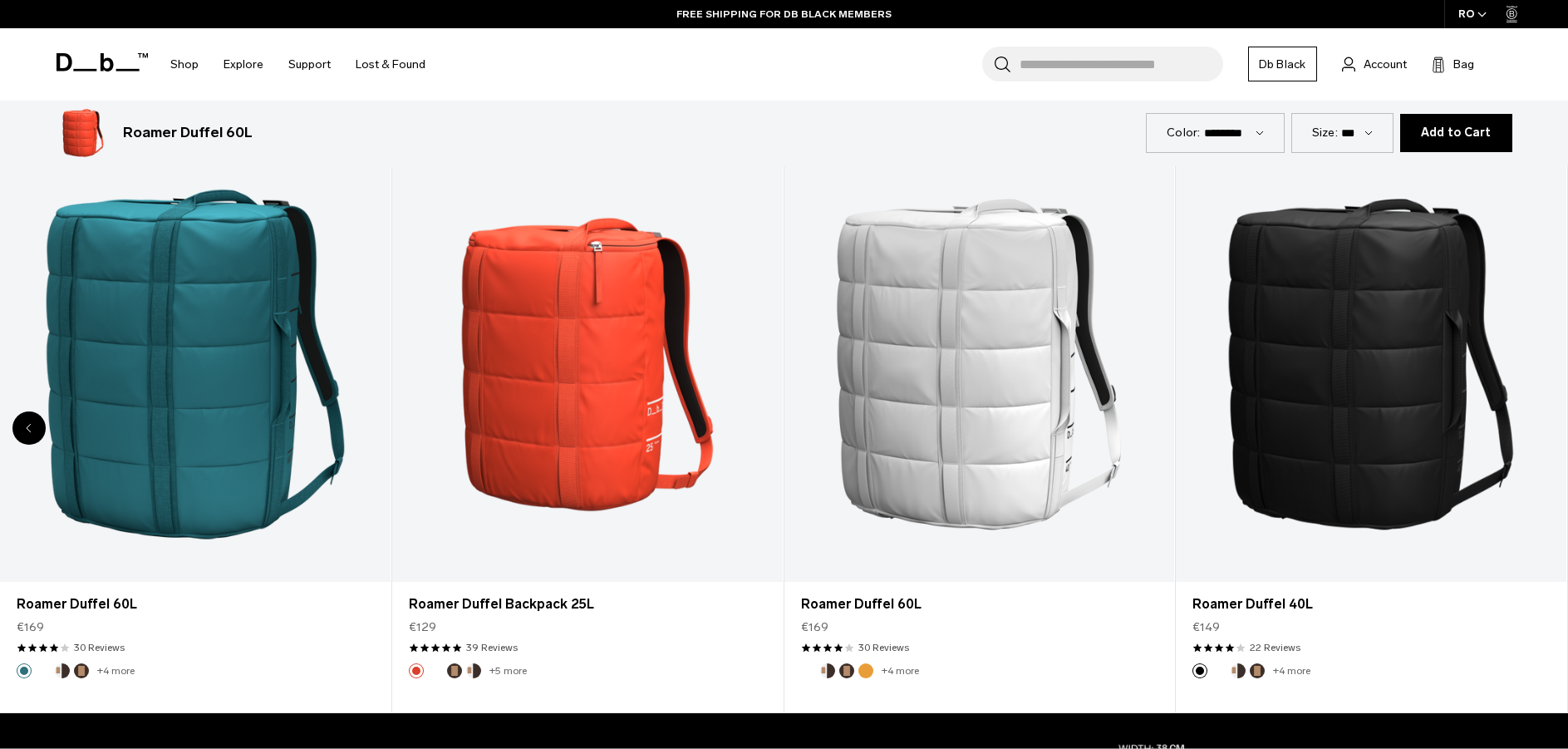
click at [1538, 422] on div "8 / 8" at bounding box center [1371, 365] width 390 height 434
click at [28, 417] on div "Previous slide" at bounding box center [29, 427] width 33 height 33
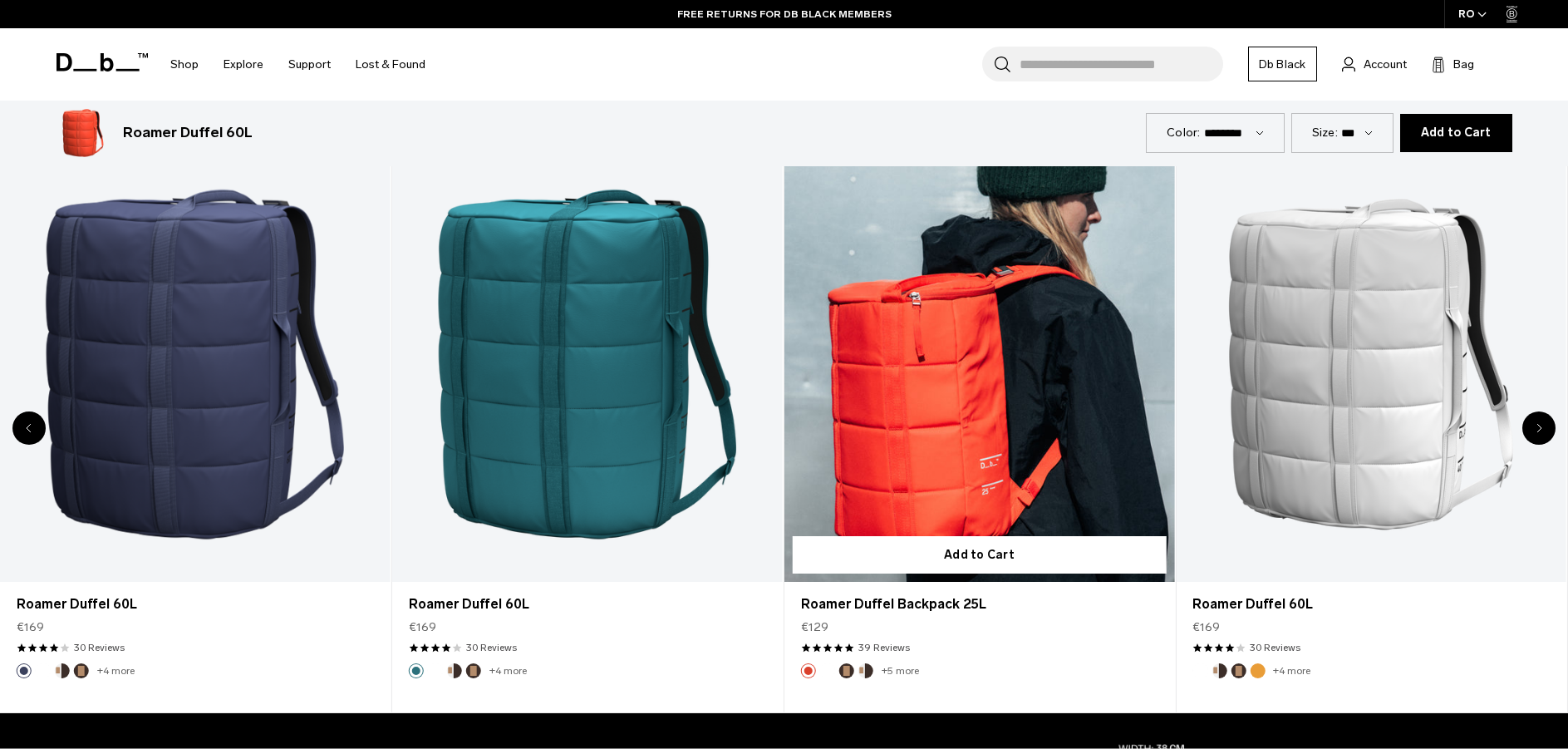
click at [861, 671] on button "Cappuccino" at bounding box center [866, 671] width 15 height 15
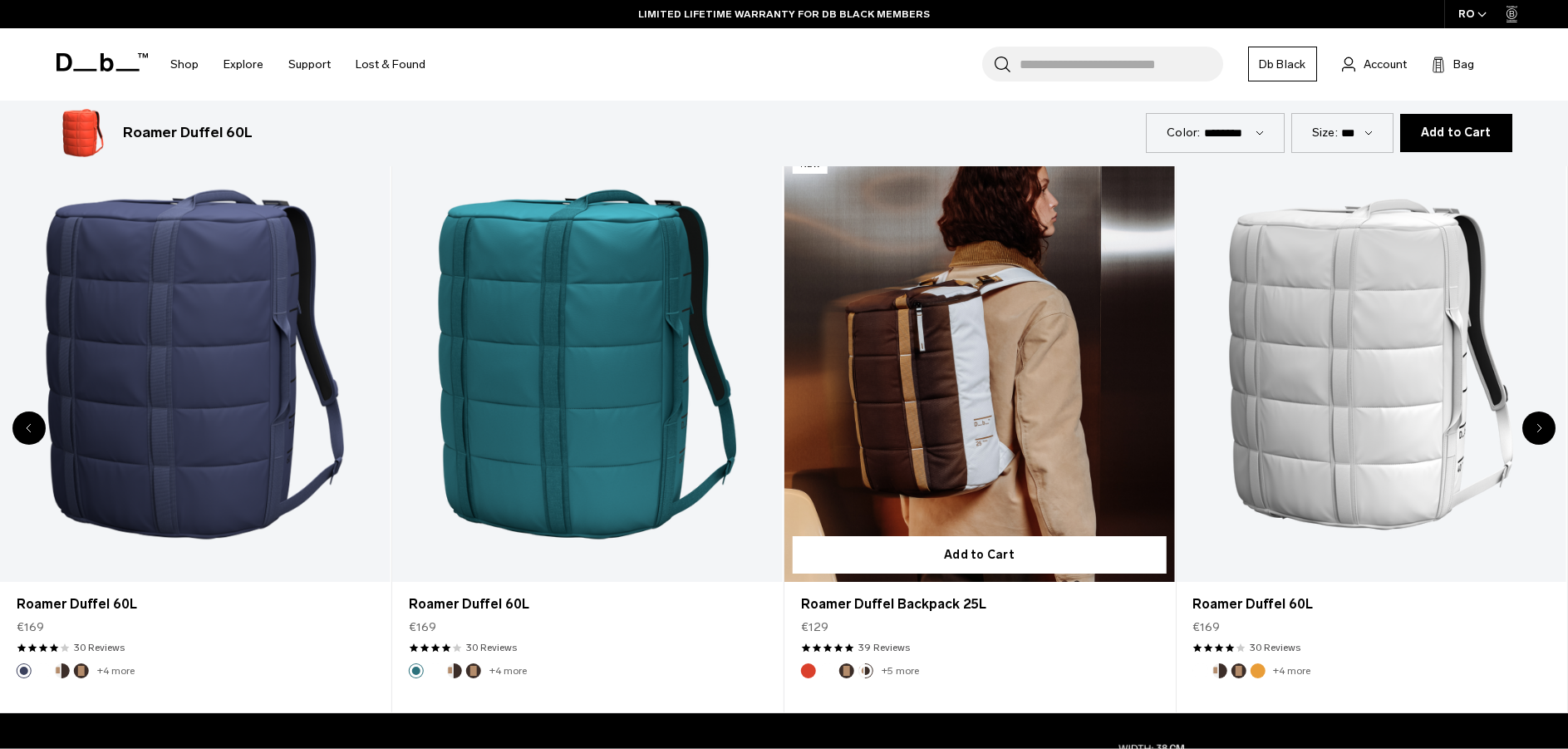
click at [838, 671] on img "Espresso" at bounding box center [846, 671] width 18 height 18
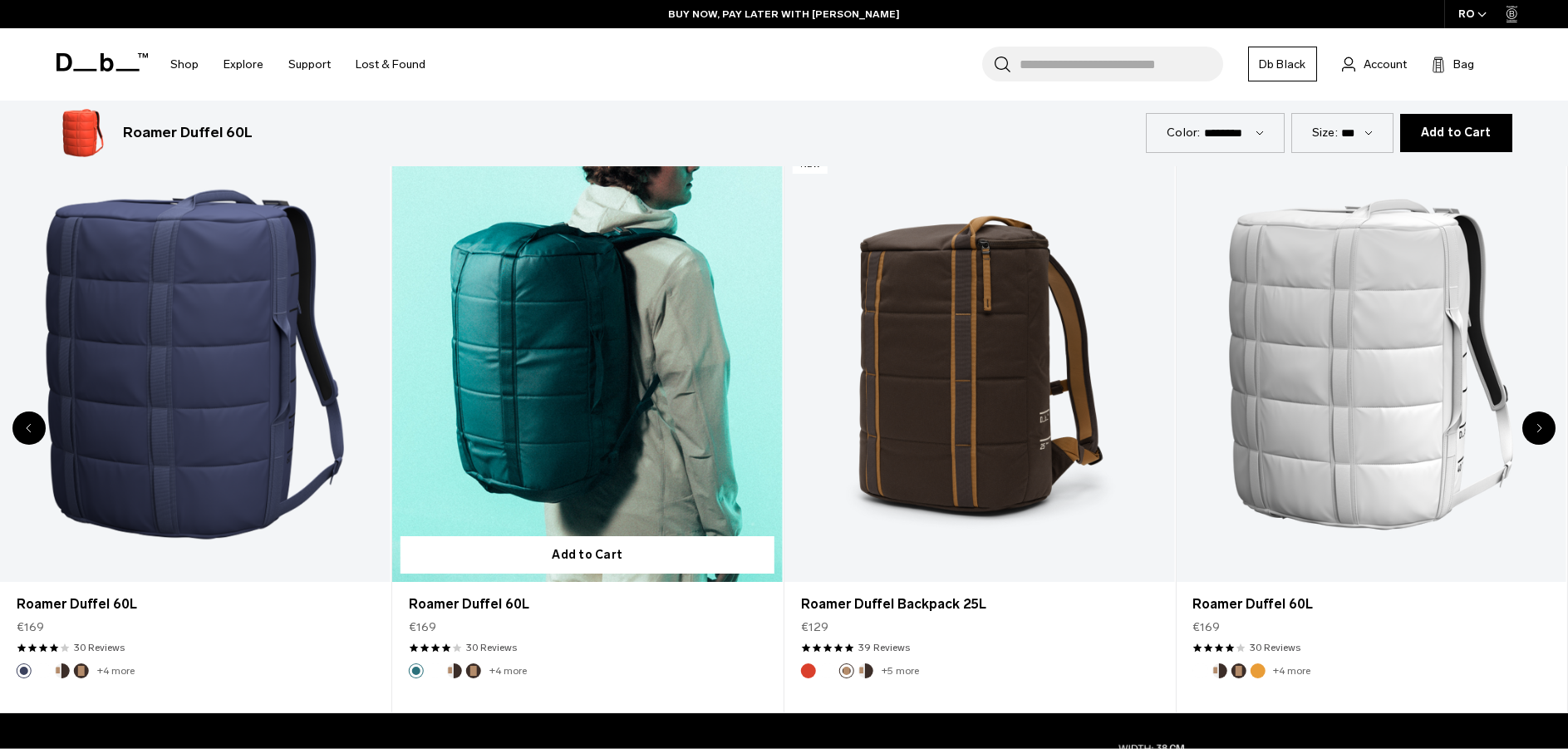
click at [478, 672] on button "Espresso" at bounding box center [474, 671] width 15 height 15
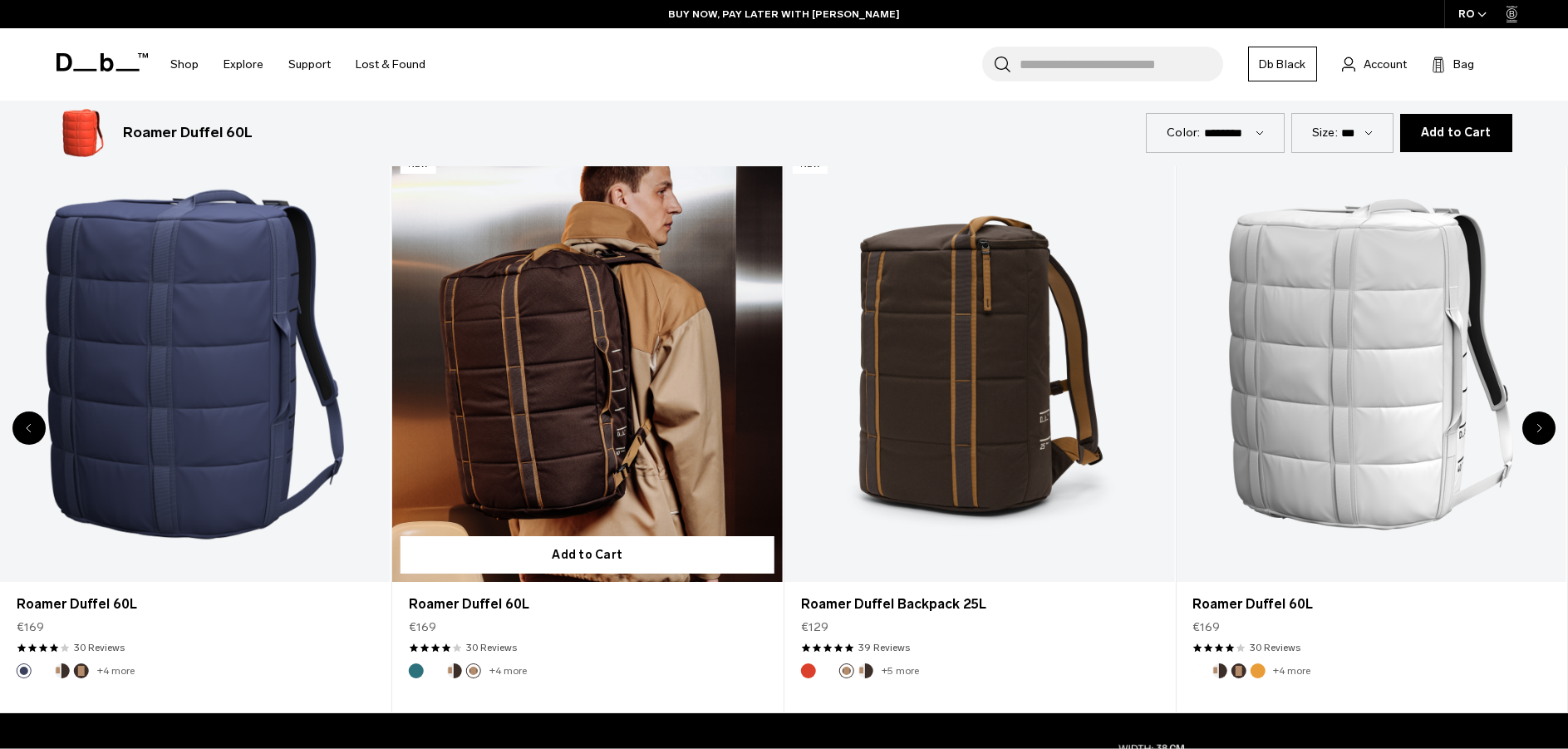
click at [448, 668] on button "Cappuccino" at bounding box center [454, 671] width 15 height 15
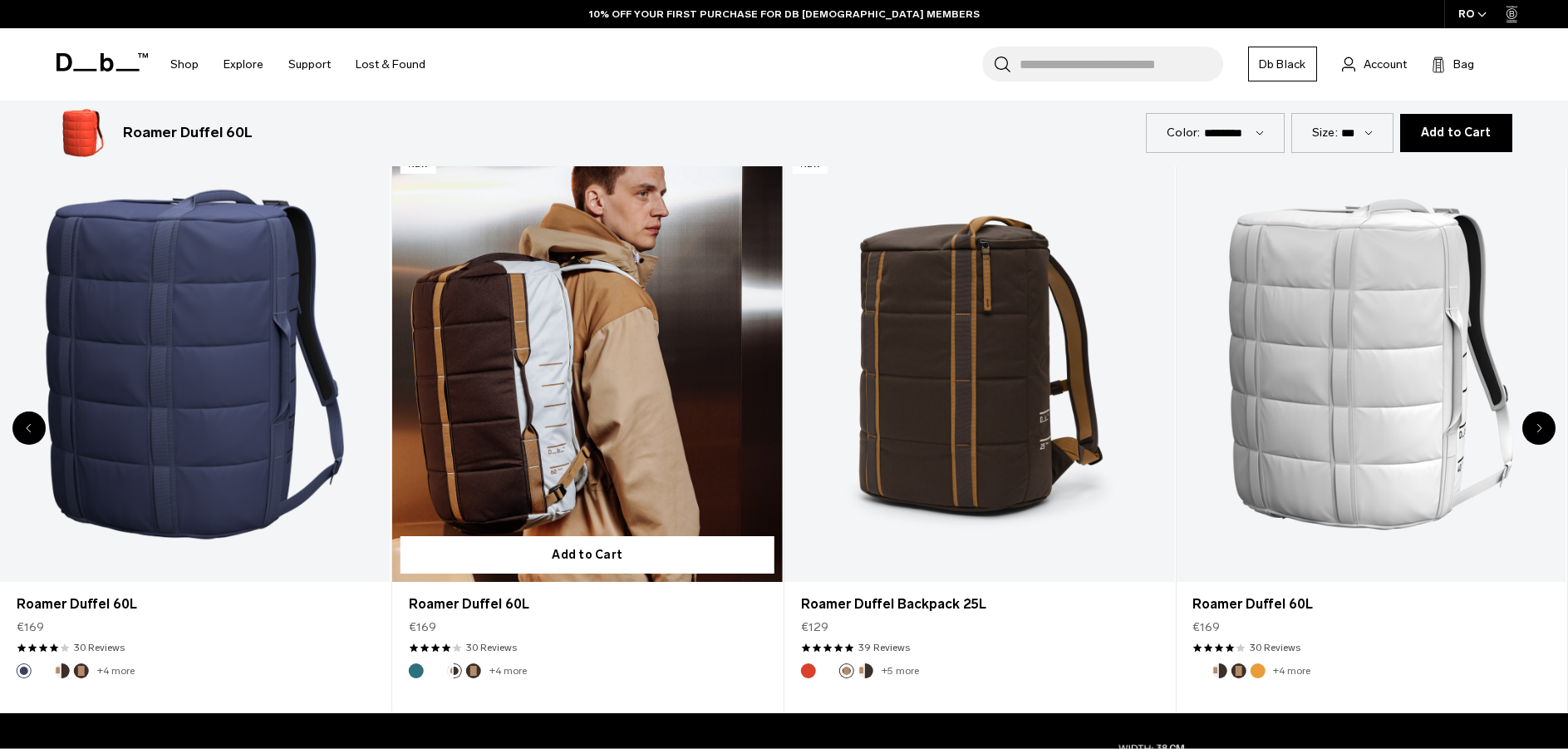
click at [443, 671] on button "White Out" at bounding box center [435, 671] width 15 height 15
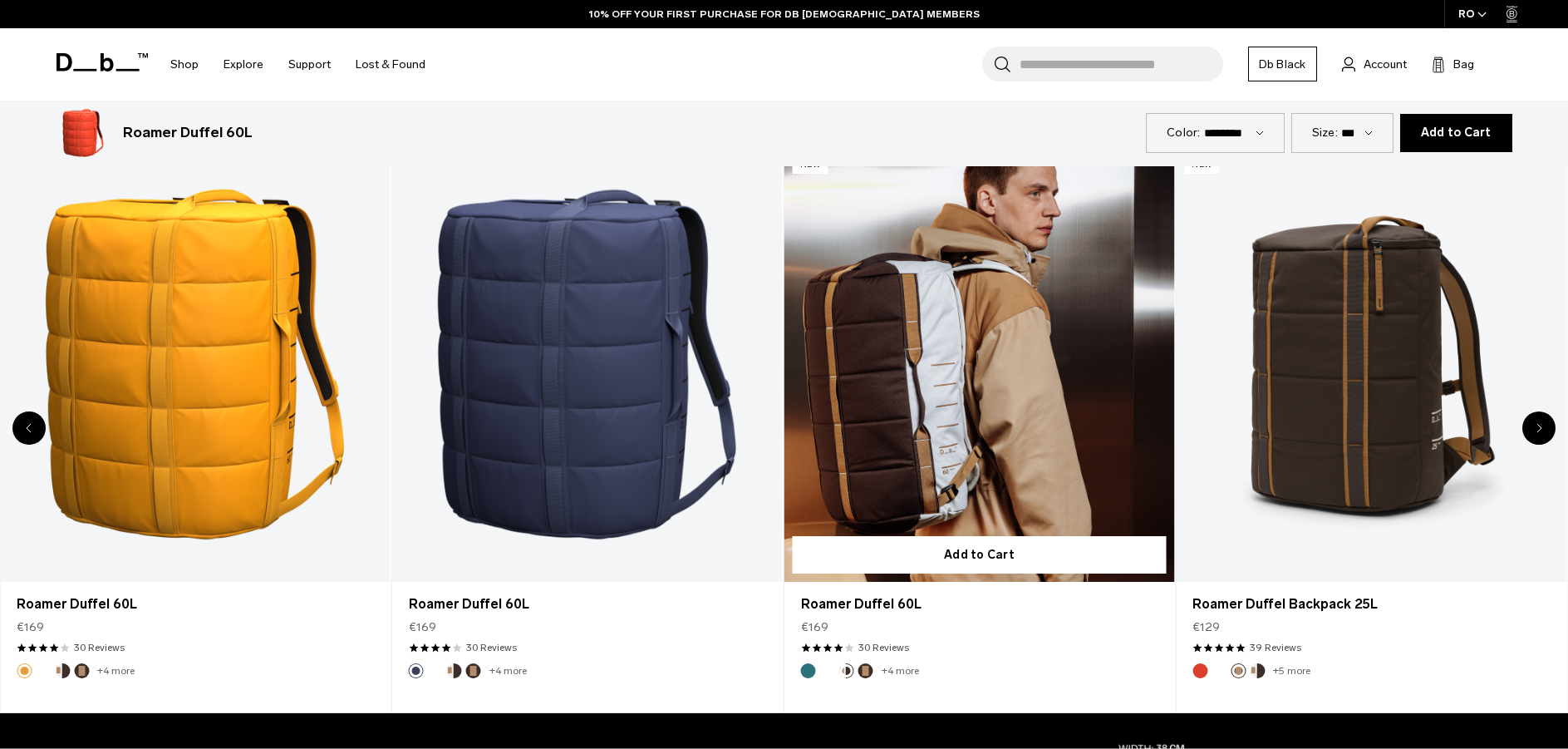
click at [828, 676] on button "White Out" at bounding box center [827, 671] width 15 height 15
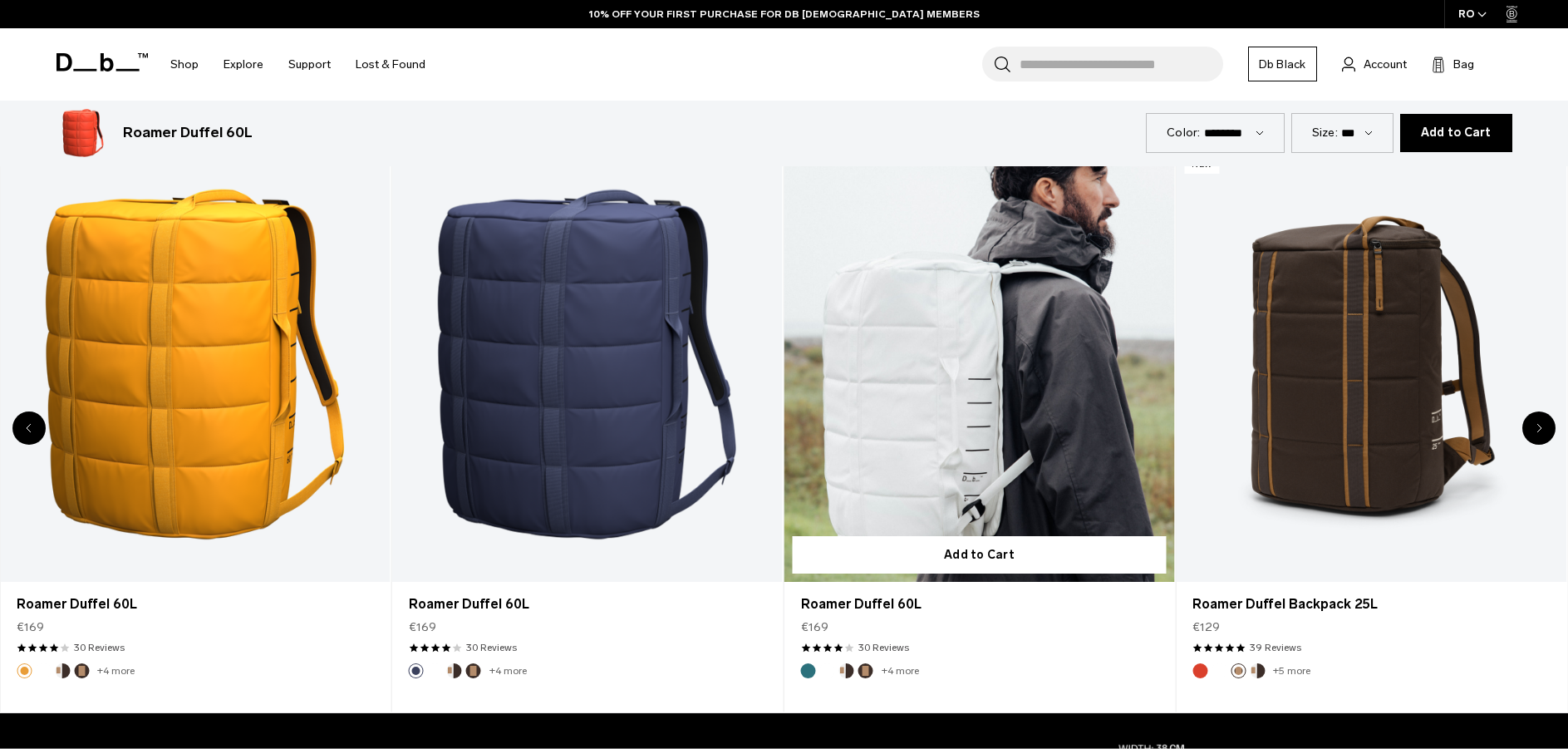
click at [802, 671] on button "Midnight Teal" at bounding box center [809, 671] width 15 height 15
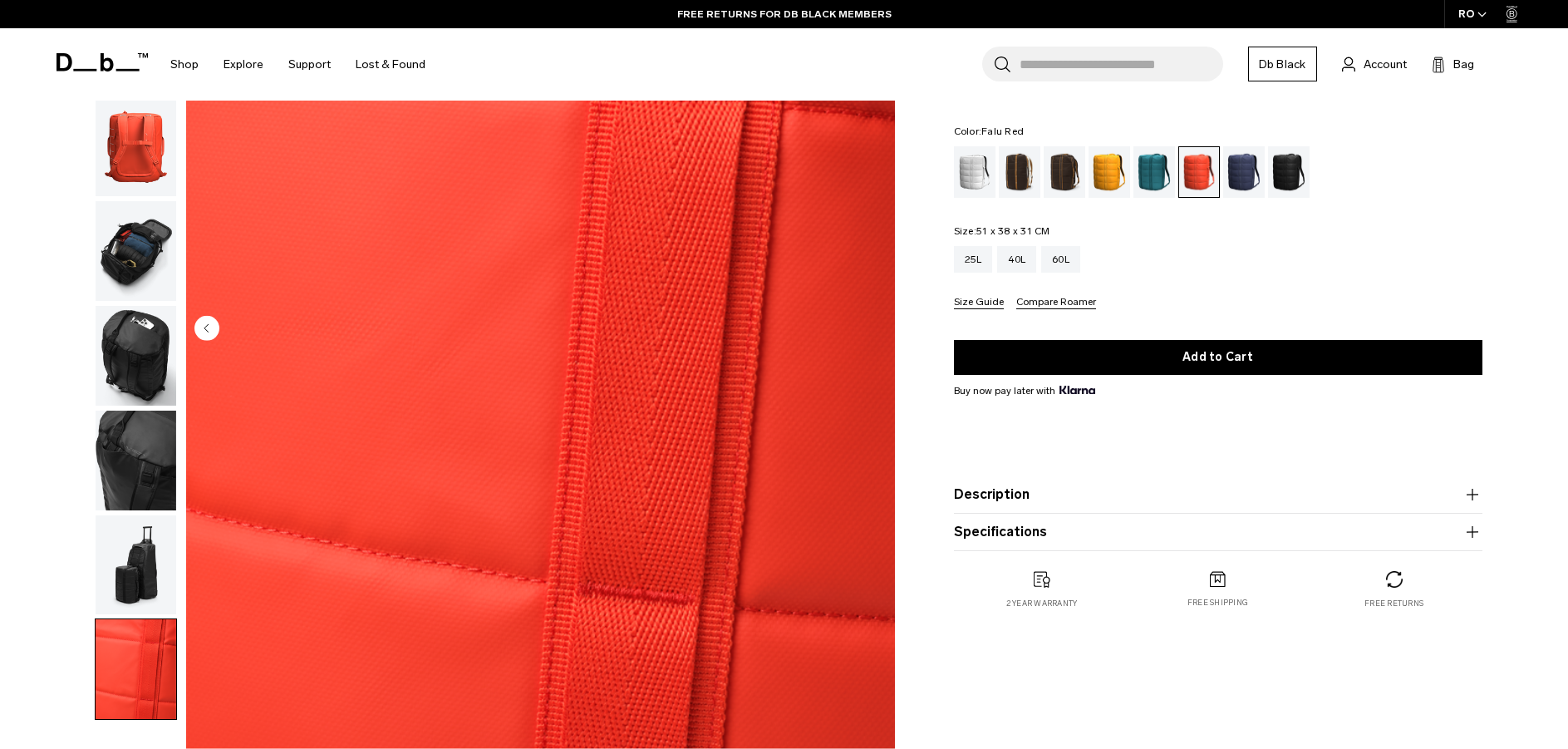
scroll to position [249, 0]
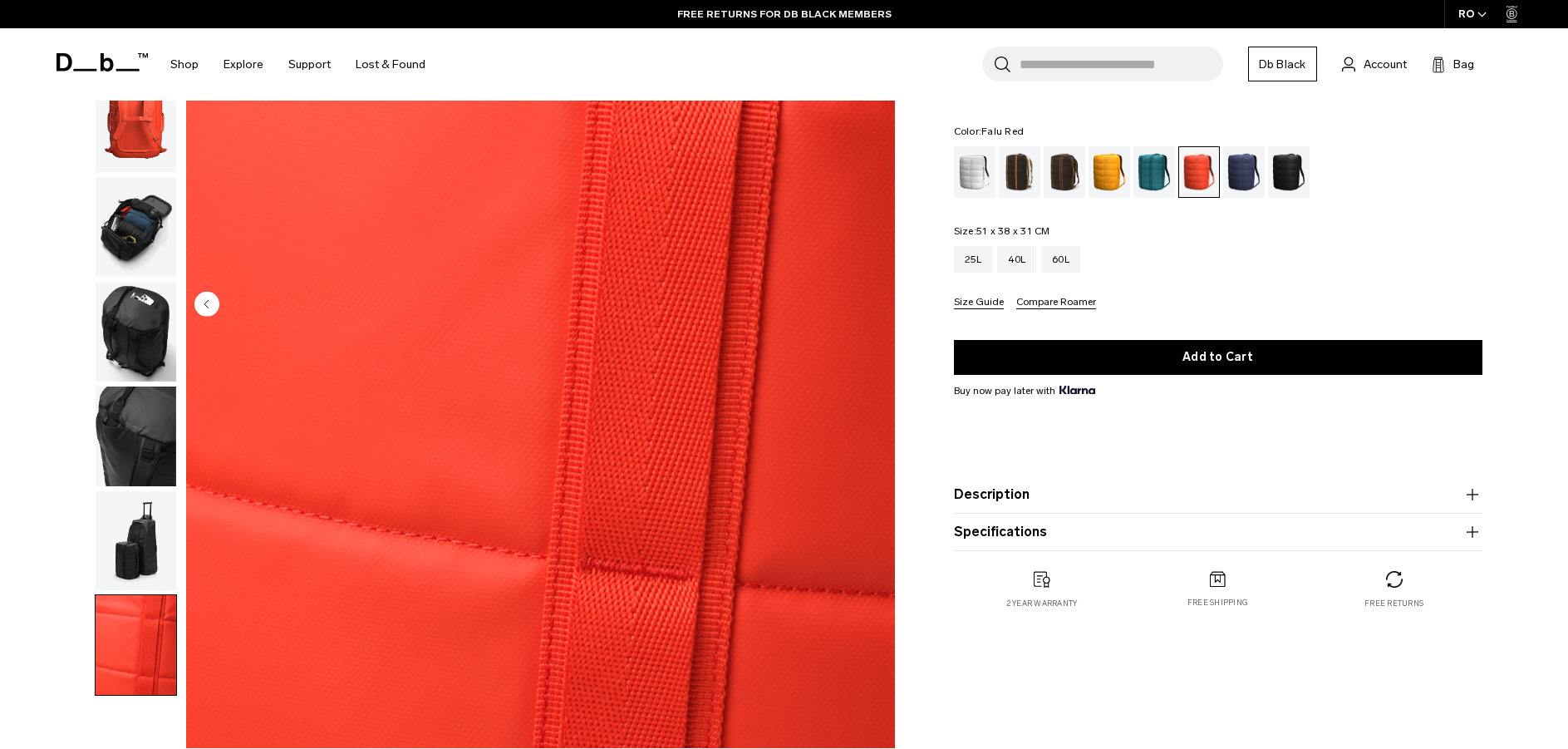
click at [1465, 502] on icon "button" at bounding box center [1472, 495] width 20 height 20
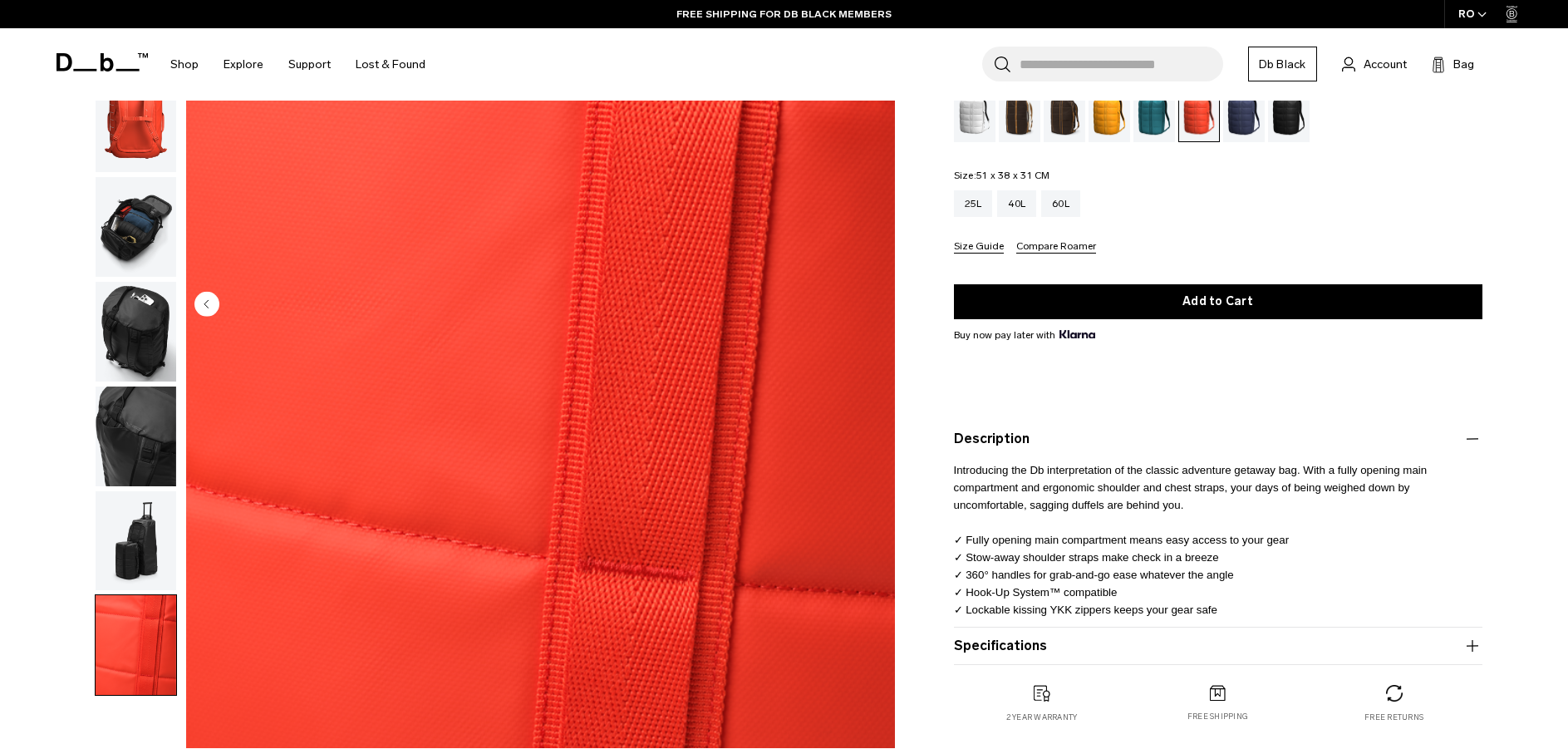
click at [1461, 657] on product-accordion "Specifications Volume 60 Litres Dimensions 51 x 38 x 31 CM (H x W x D) Weight 1…" at bounding box center [1218, 647] width 528 height 38
click at [1461, 636] on button "Specifications" at bounding box center [1218, 646] width 528 height 20
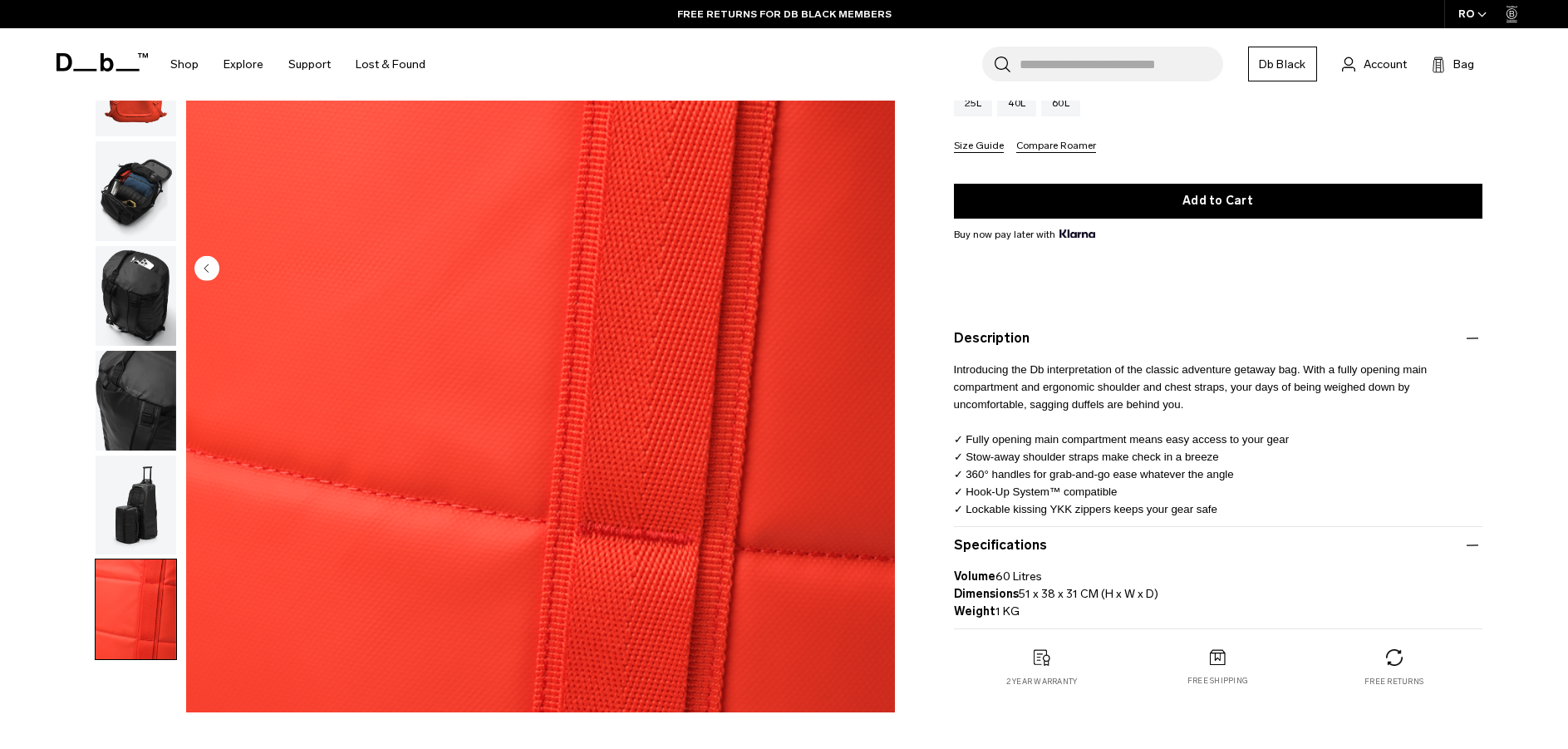
scroll to position [0, 0]
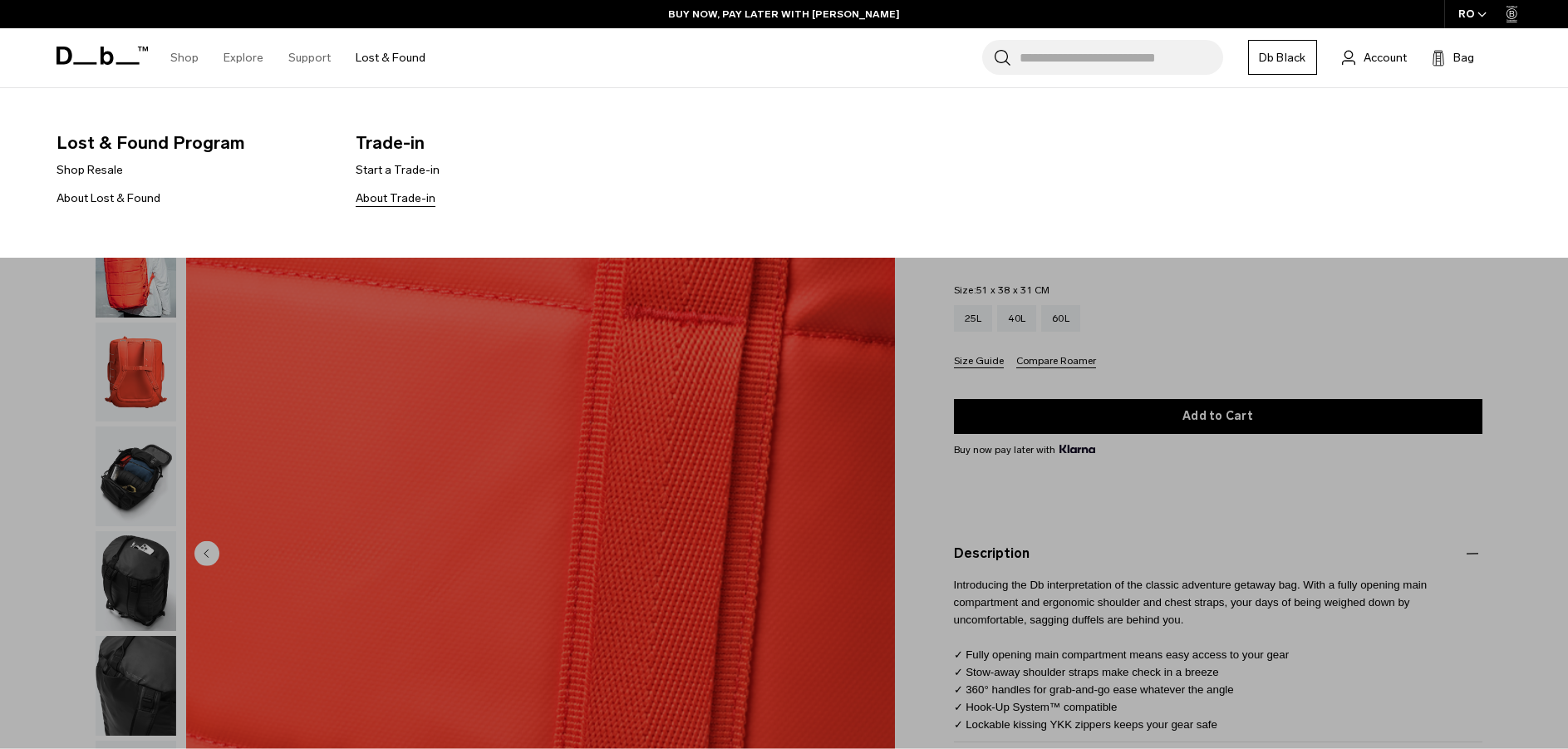
click at [435, 197] on link "About Trade-in" at bounding box center [395, 198] width 80 height 17
